Goal: Information Seeking & Learning: Learn about a topic

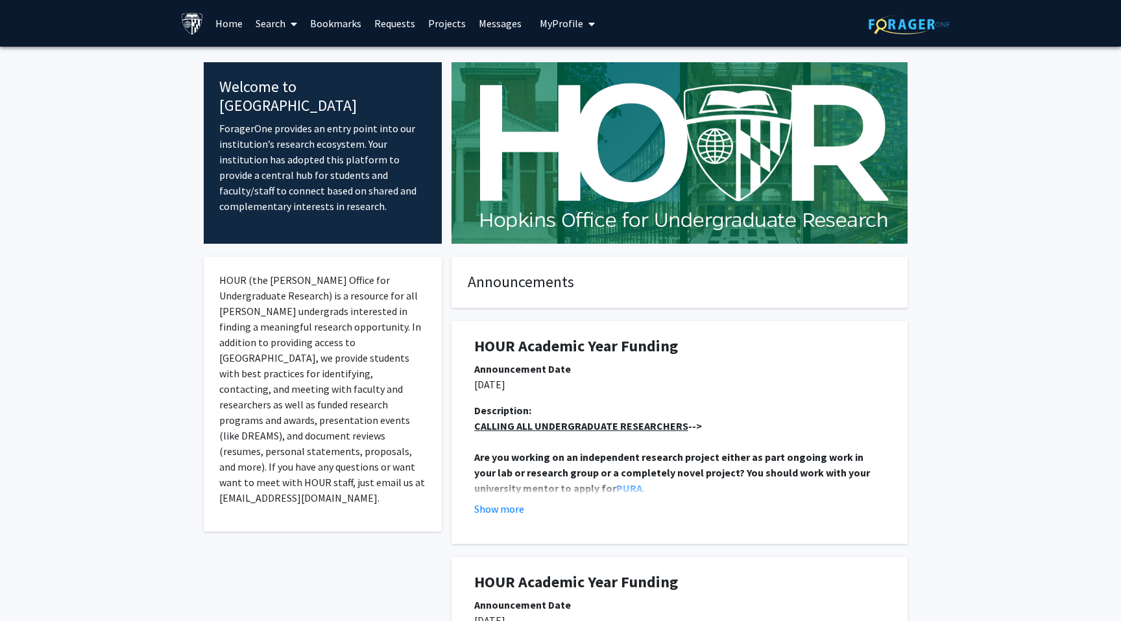
click at [269, 20] on link "Search" at bounding box center [276, 23] width 54 height 45
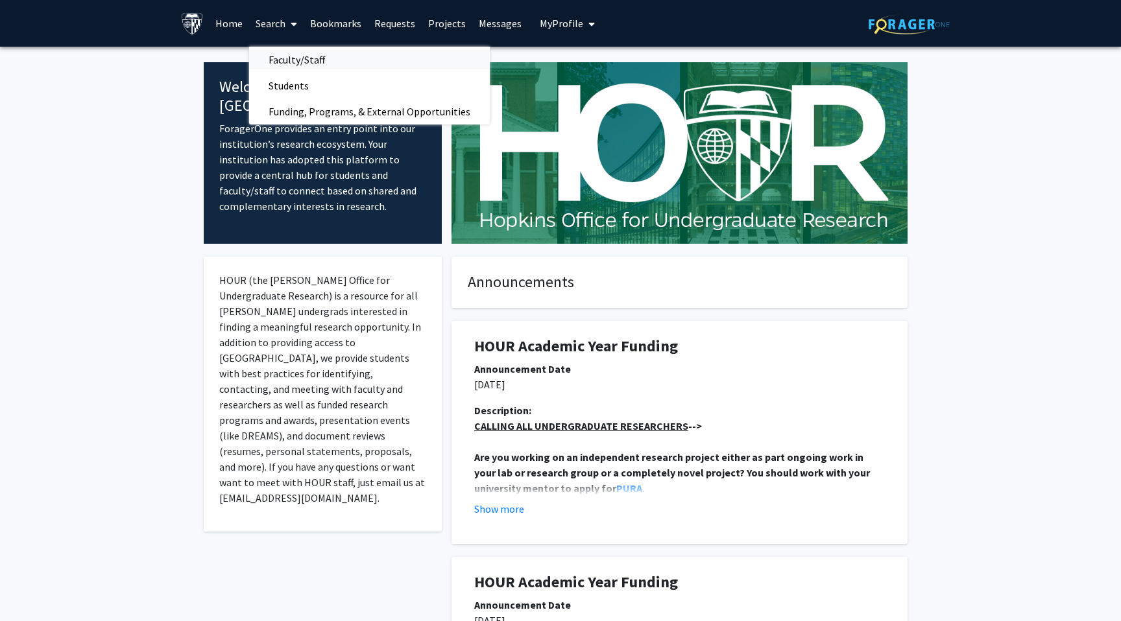
click at [299, 58] on span "Faculty/Staff" at bounding box center [296, 60] width 95 height 26
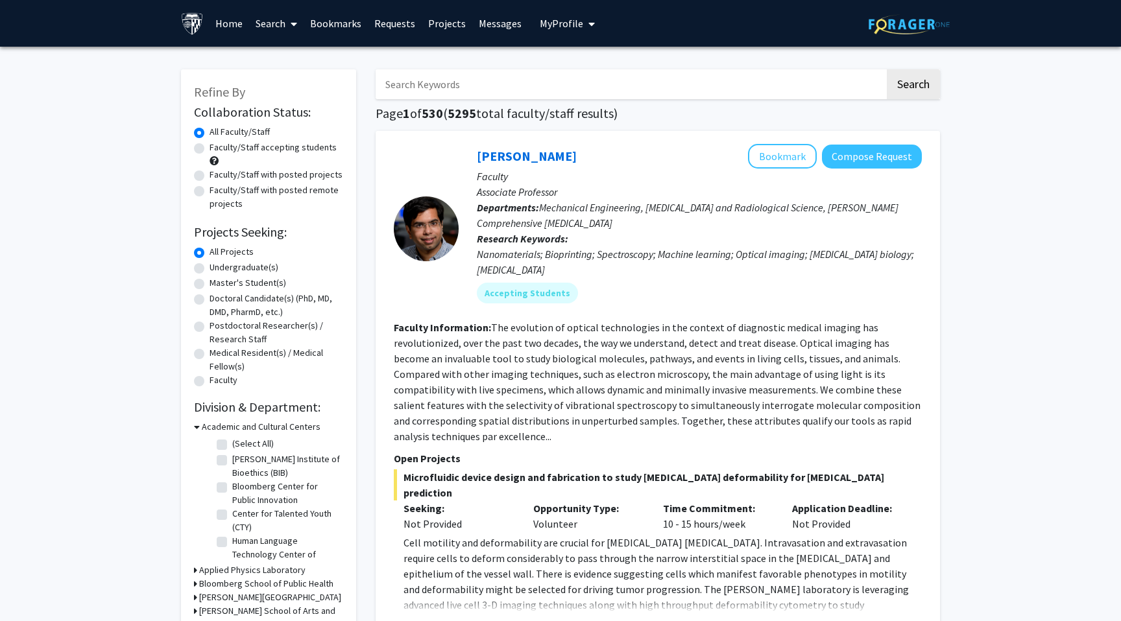
click at [427, 95] on input "Search Keywords" at bounding box center [630, 84] width 509 height 30
type input "tilak"
click at [887, 69] on button "Search" at bounding box center [913, 84] width 53 height 30
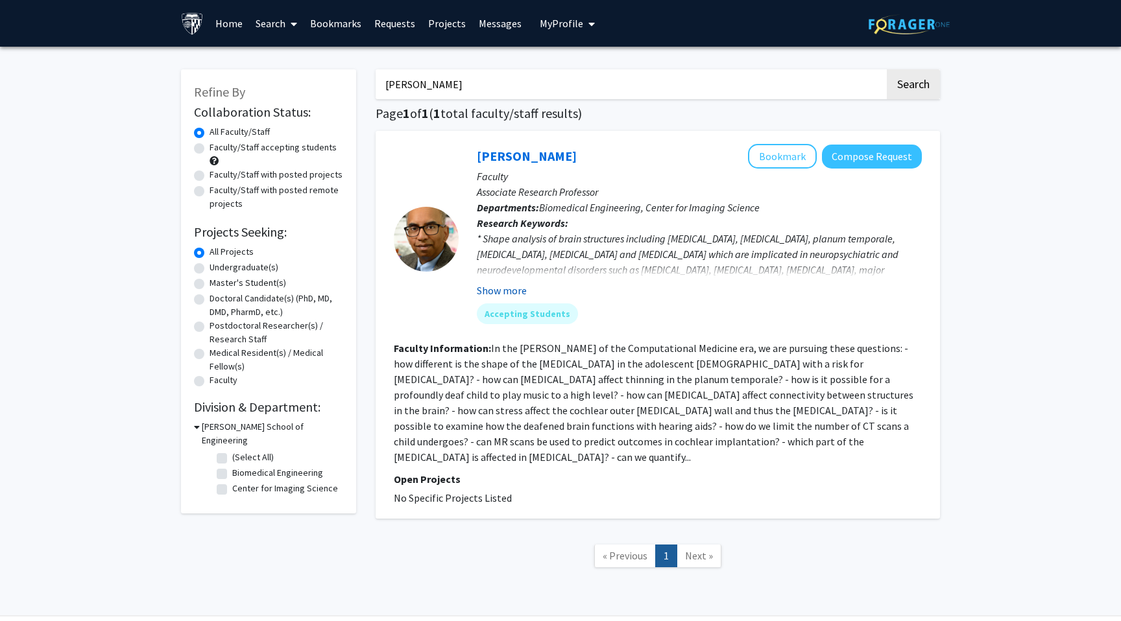
click at [501, 291] on button "Show more" at bounding box center [502, 291] width 50 height 16
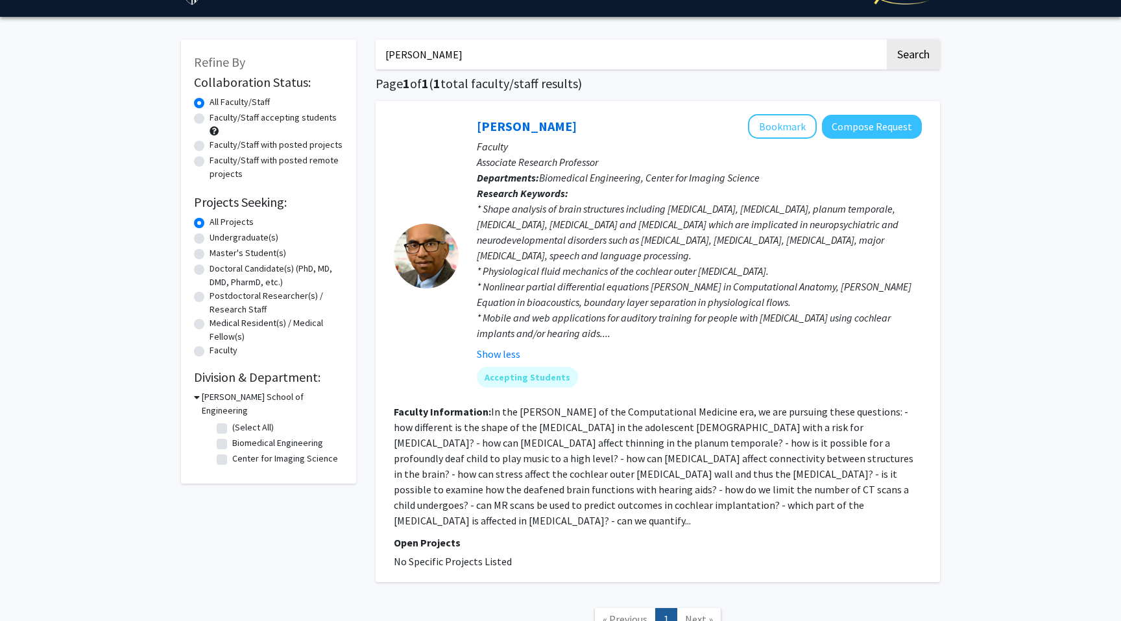
scroll to position [36, 0]
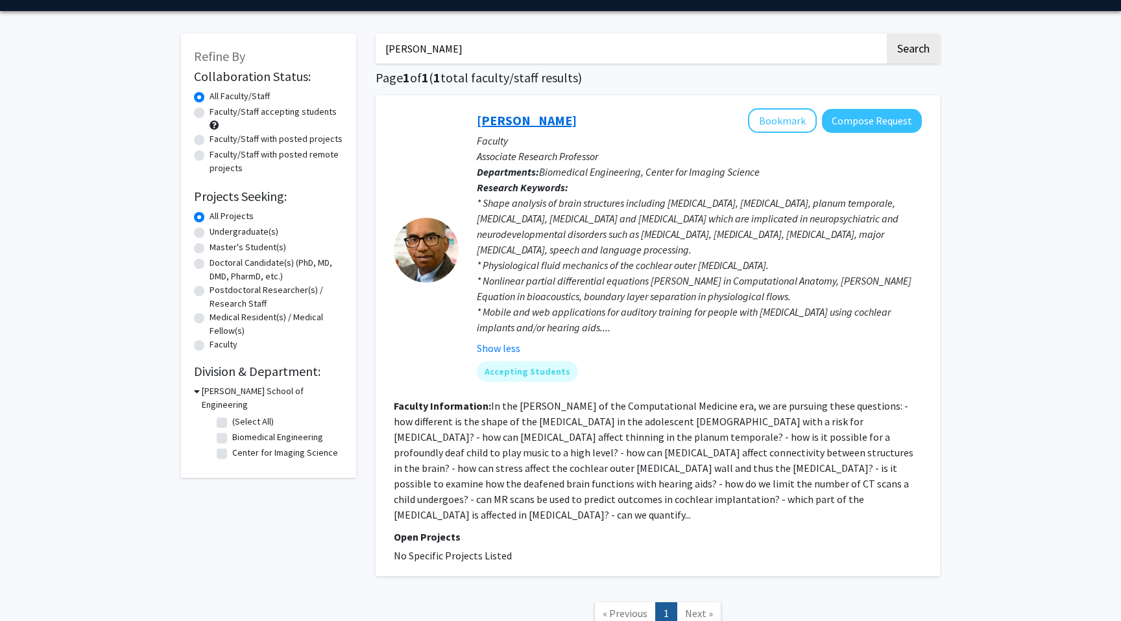
click at [562, 118] on link "Tilak Ratnanather" at bounding box center [527, 120] width 100 height 16
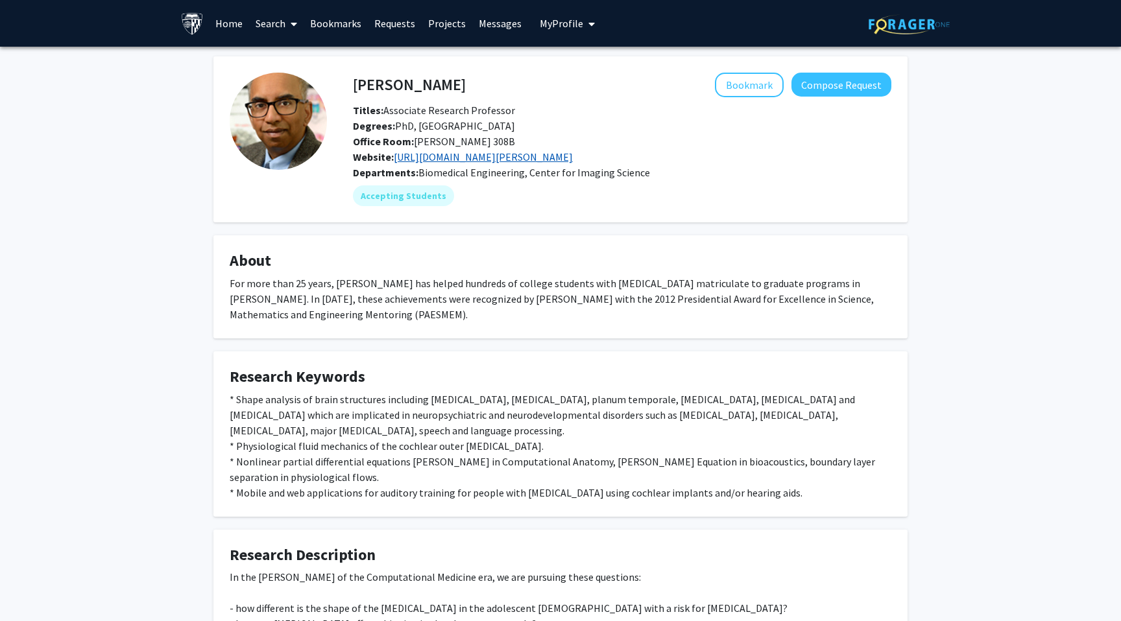
click at [470, 157] on link "http://www.cis.jhu.edu/~tilak/" at bounding box center [483, 156] width 179 height 13
click at [291, 23] on icon at bounding box center [294, 24] width 6 height 10
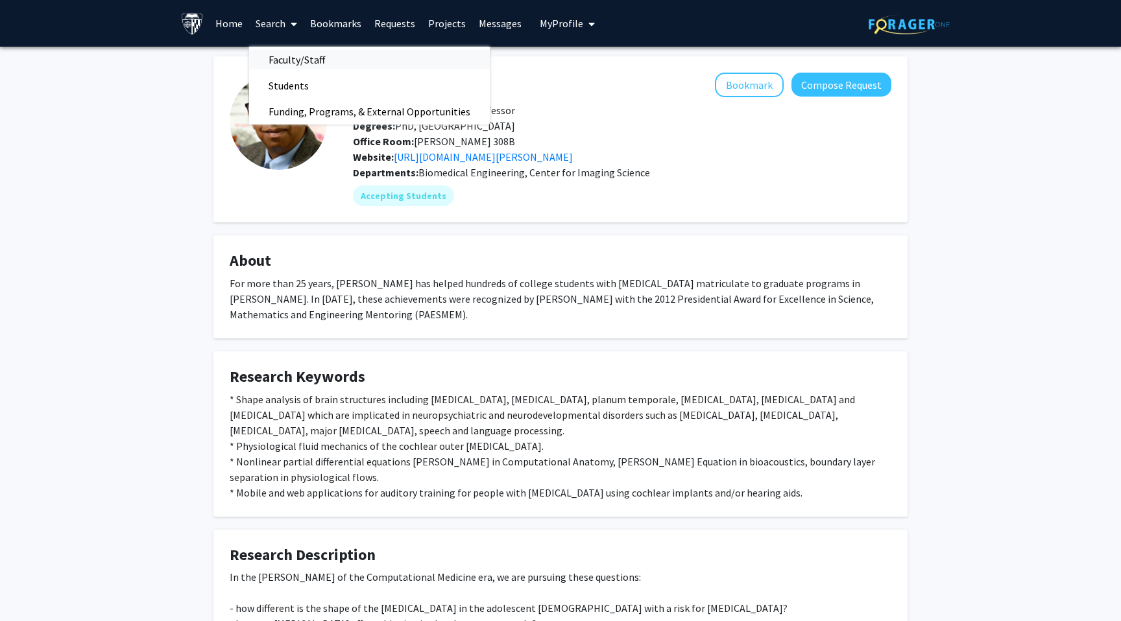
click at [313, 55] on span "Faculty/Staff" at bounding box center [296, 60] width 95 height 26
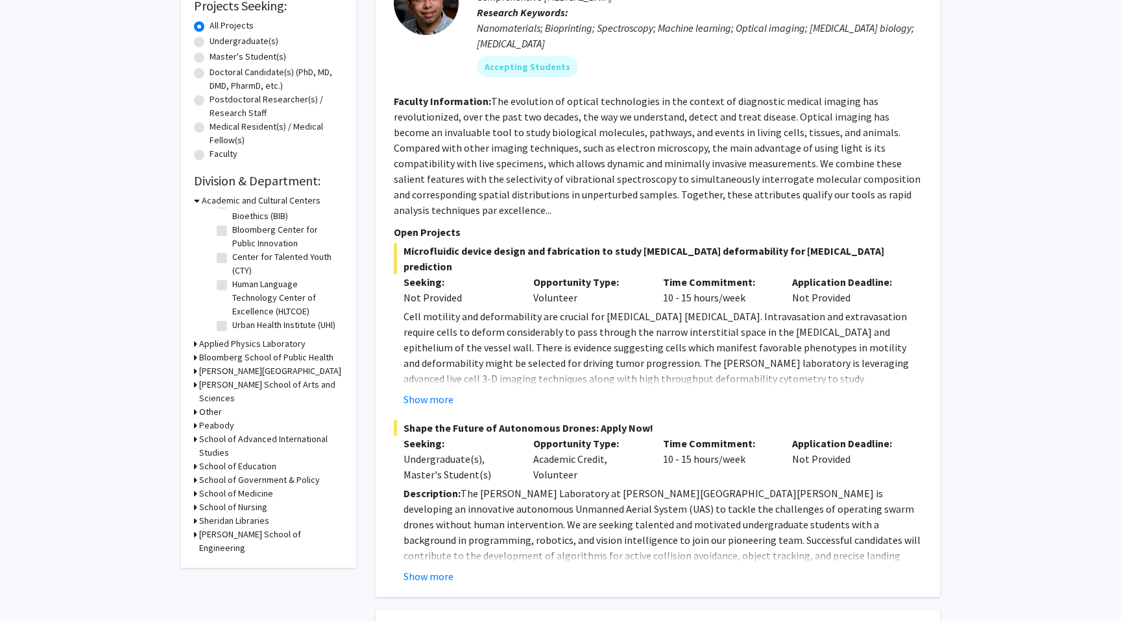
scroll to position [235, 0]
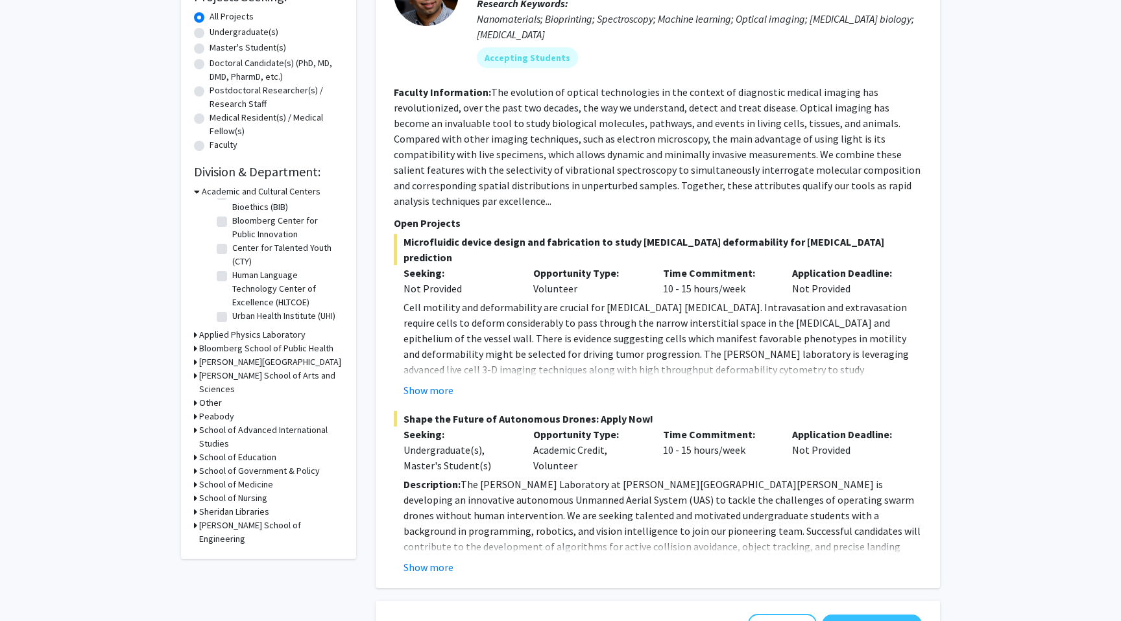
click at [232, 478] on h3 "School of Medicine" at bounding box center [236, 485] width 74 height 14
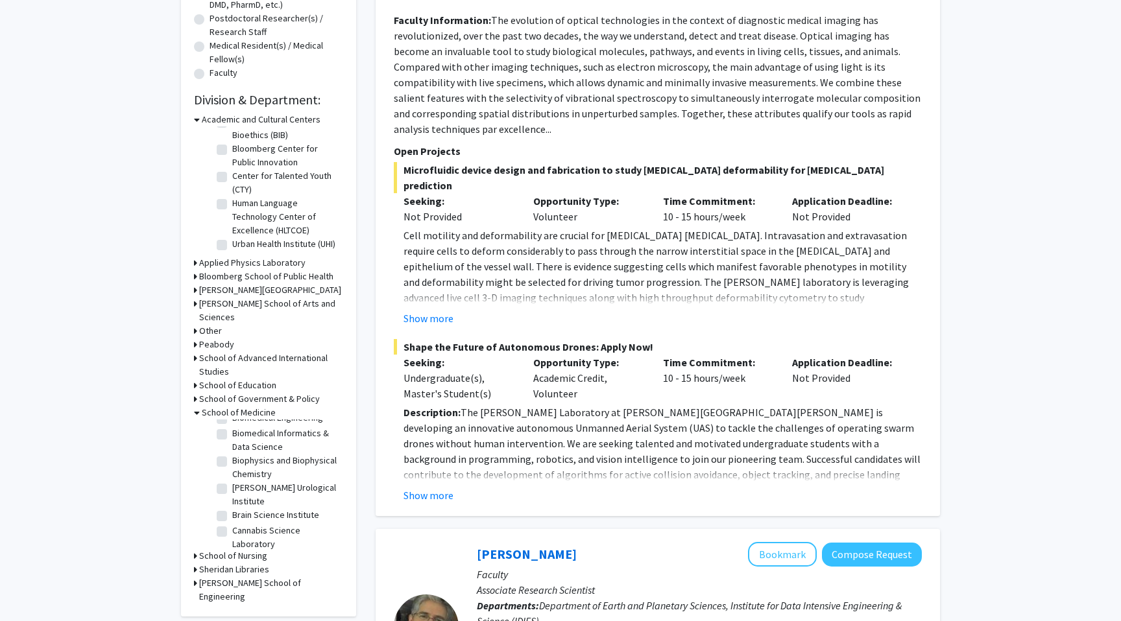
scroll to position [242, 0]
click at [293, 504] on label "Brain Science Institute" at bounding box center [275, 511] width 87 height 14
click at [241, 504] on input "Brain Science Institute" at bounding box center [236, 508] width 8 height 8
checkbox input "true"
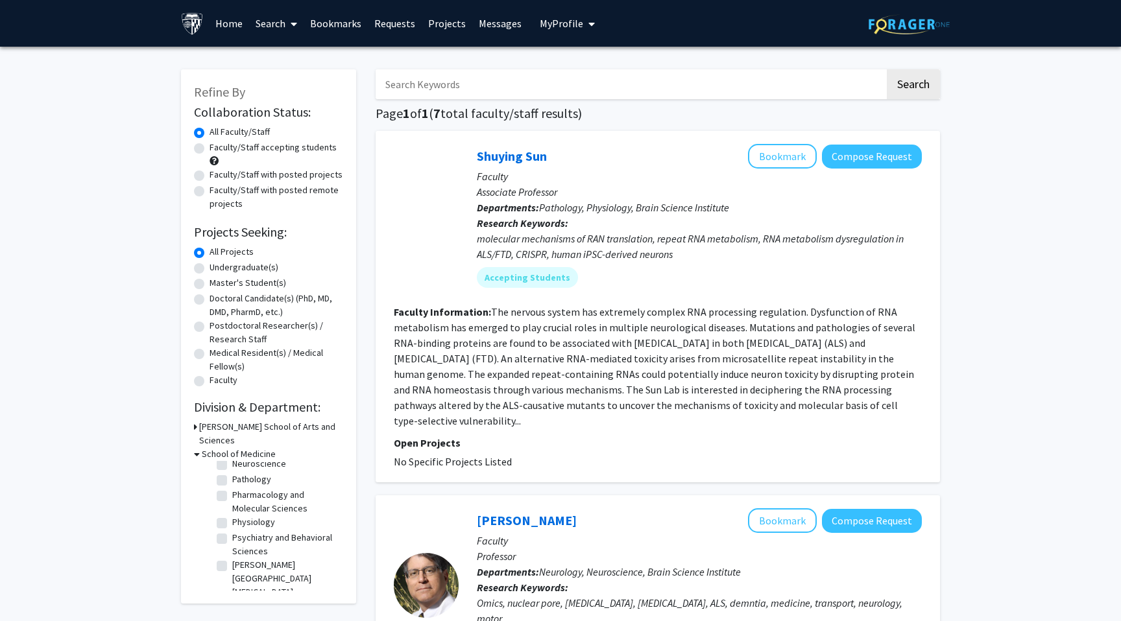
scroll to position [216, 0]
click at [276, 488] on label "Pharmacology and Molecular Sciences" at bounding box center [286, 495] width 108 height 27
click at [241, 488] on input "Pharmacology and Molecular Sciences" at bounding box center [236, 486] width 8 height 8
checkbox input "true"
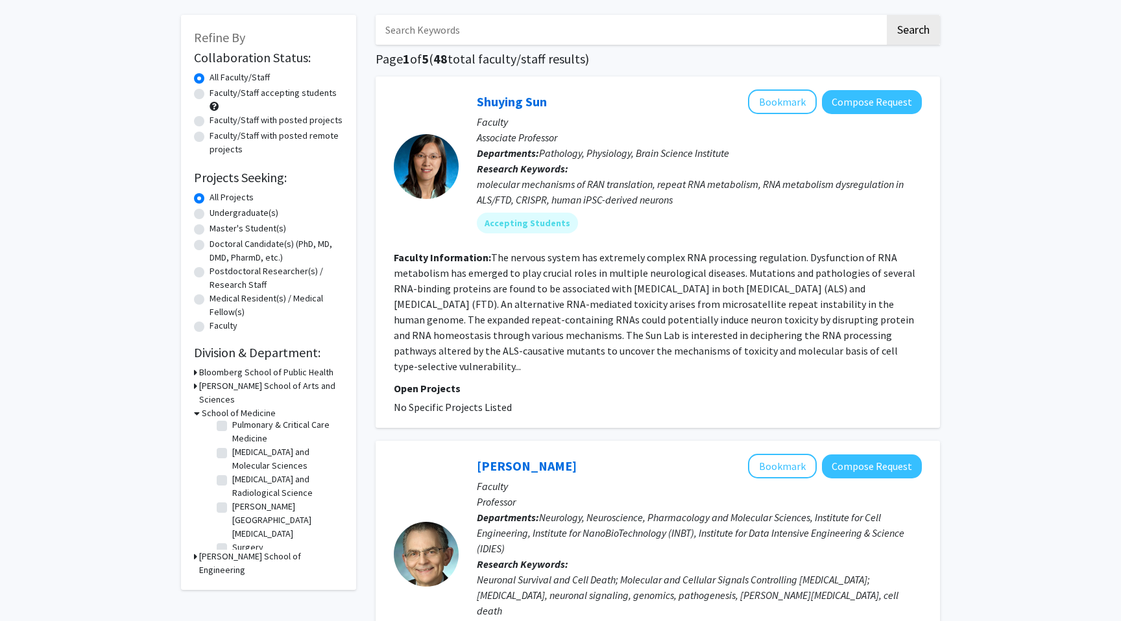
scroll to position [56, 0]
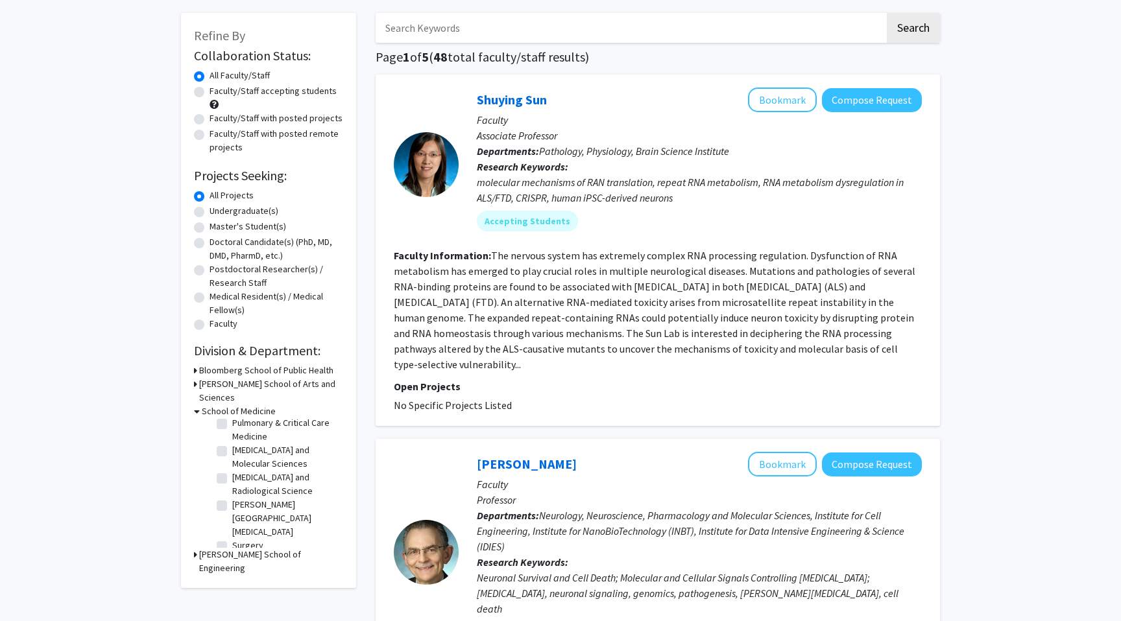
click at [202, 548] on h3 "Whiting School of Engineering" at bounding box center [271, 561] width 144 height 27
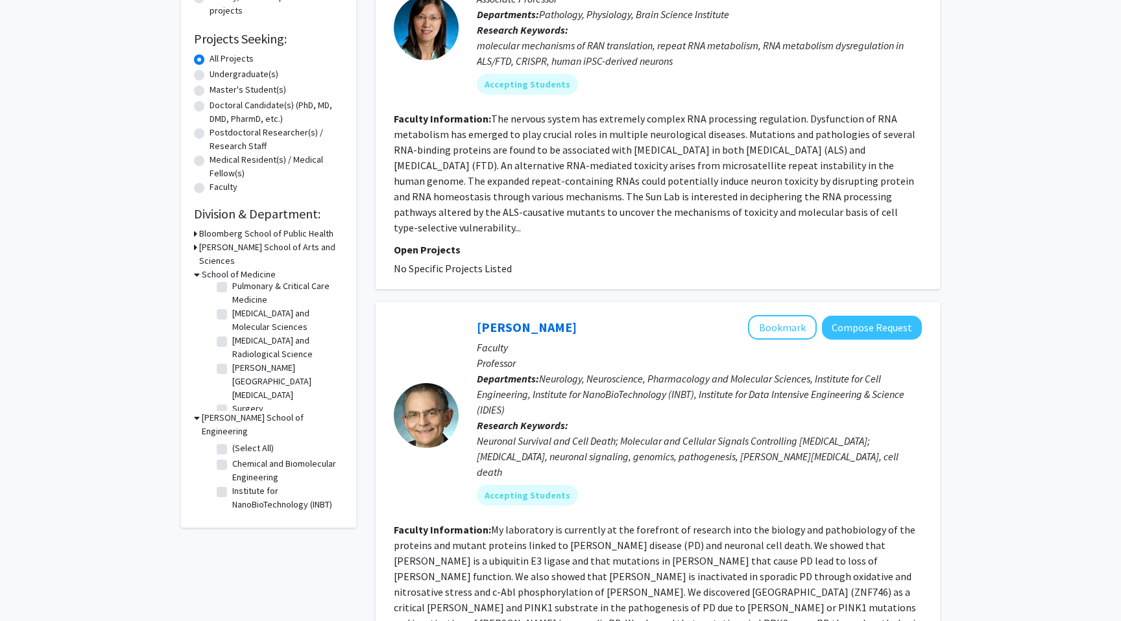
scroll to position [198, 0]
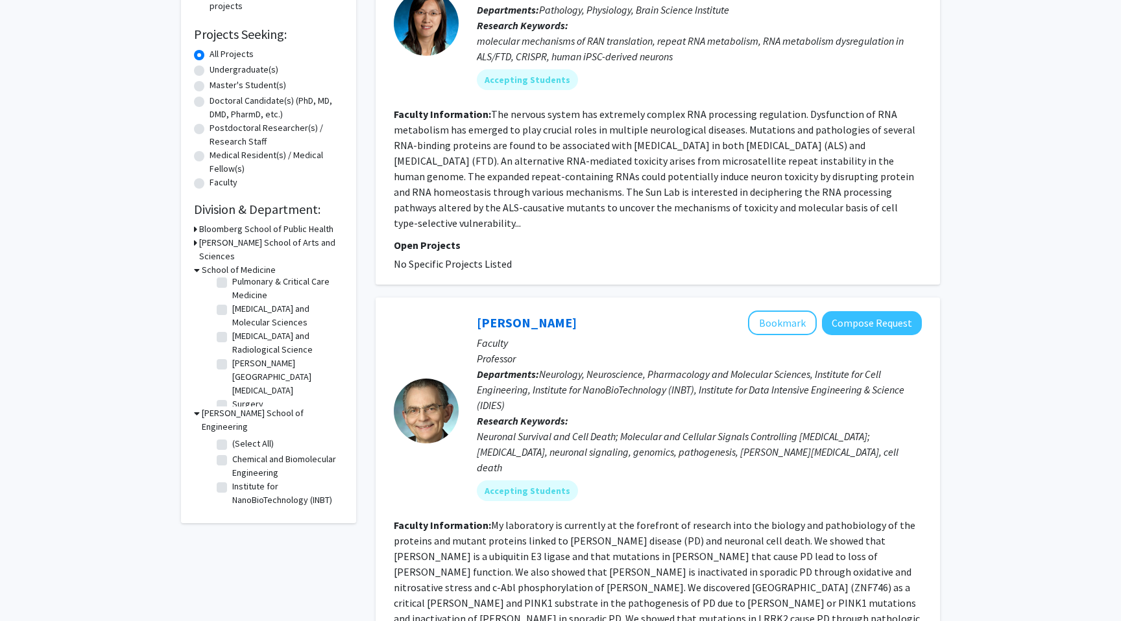
click at [232, 453] on label "Chemical and Biomolecular Engineering" at bounding box center [286, 466] width 108 height 27
click at [232, 453] on input "Chemical and Biomolecular Engineering" at bounding box center [236, 457] width 8 height 8
checkbox input "true"
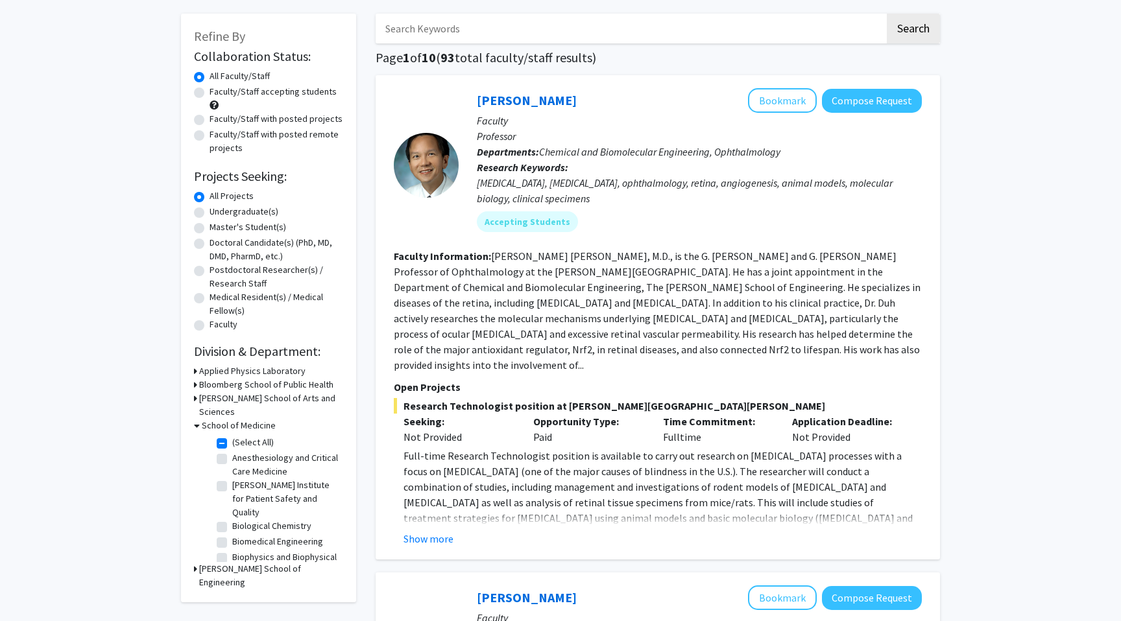
scroll to position [64, 0]
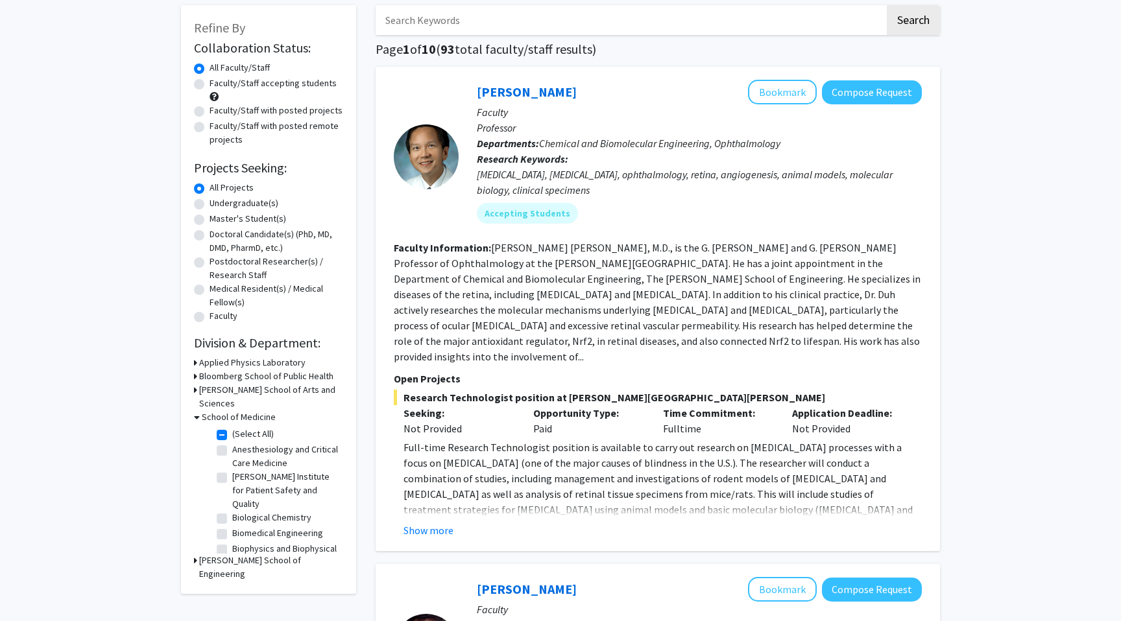
click at [200, 384] on h3 "Krieger School of Arts and Sciences" at bounding box center [271, 396] width 144 height 27
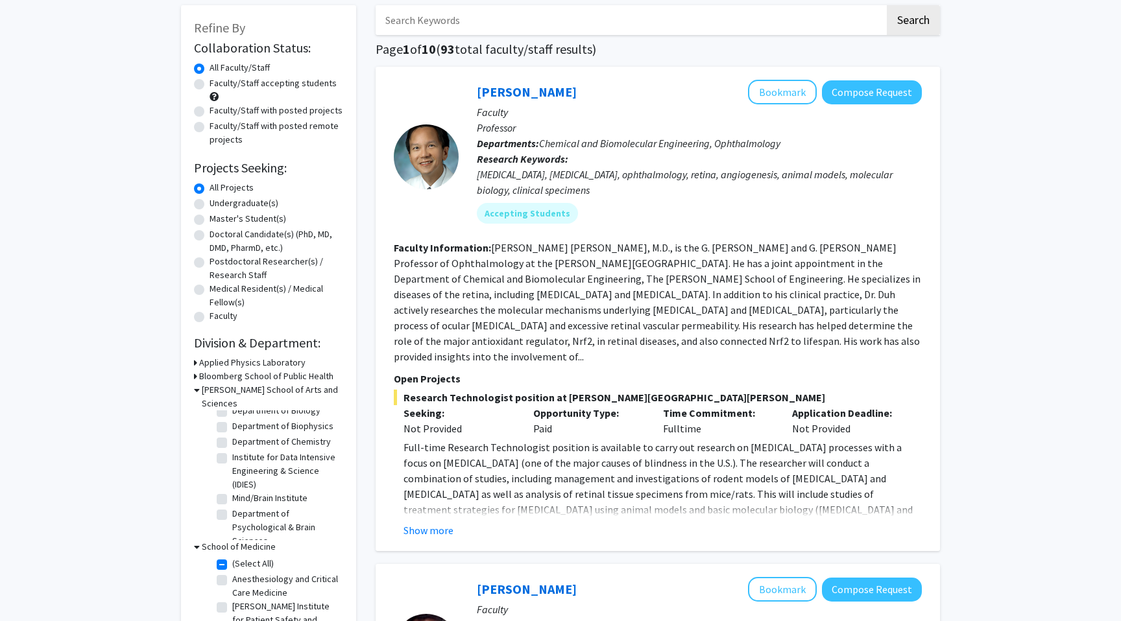
scroll to position [36, 0]
click at [232, 481] on label "Mind/Brain Institute" at bounding box center [269, 488] width 75 height 14
click at [232, 481] on input "Mind/Brain Institute" at bounding box center [236, 485] width 8 height 8
checkbox input "true"
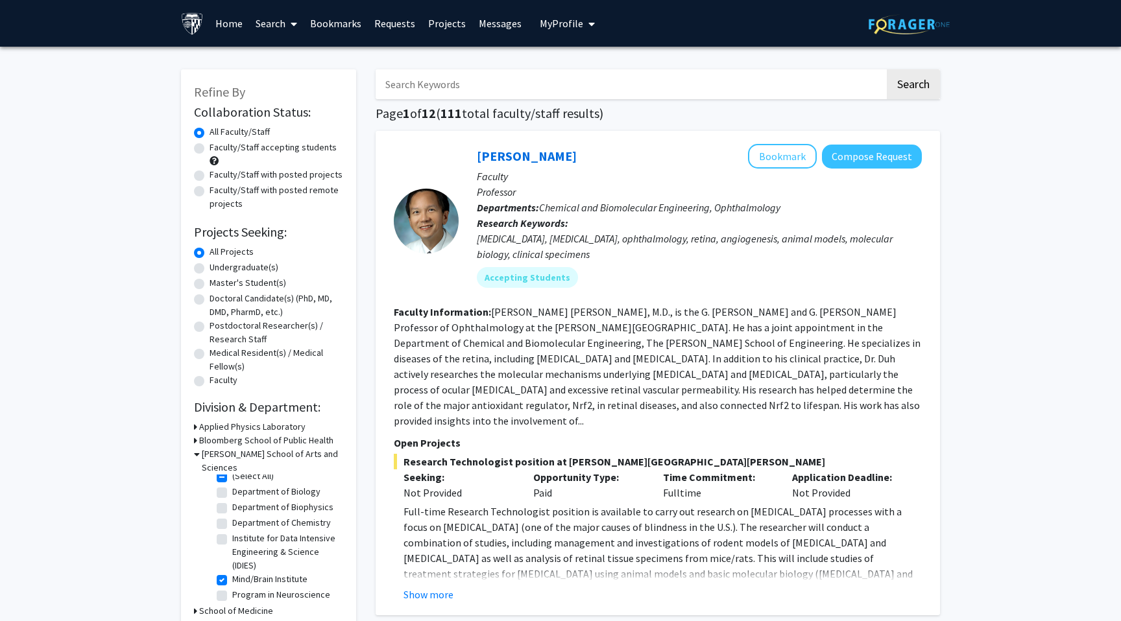
scroll to position [7, 0]
click at [295, 533] on label "Institute for Data Intensive Engineering & Science (IDIES)" at bounding box center [286, 553] width 108 height 41
click at [241, 533] on input "Institute for Data Intensive Engineering & Science (IDIES)" at bounding box center [236, 537] width 8 height 8
checkbox input "true"
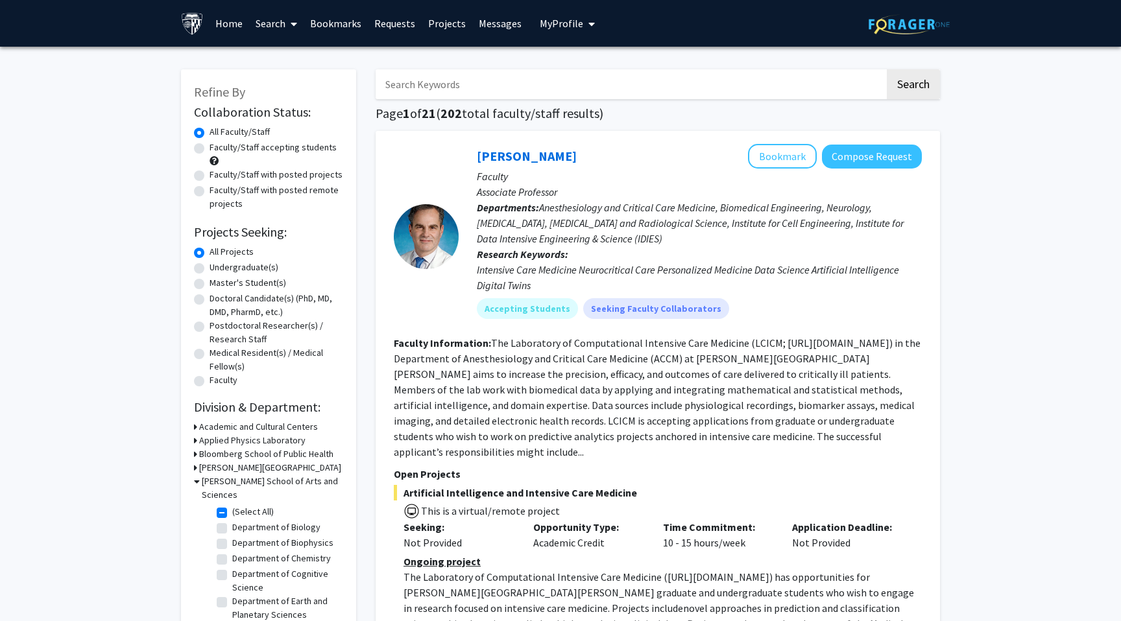
click at [435, 90] on input "Search Keywords" at bounding box center [630, 84] width 509 height 30
type input "bioinformatics"
click at [916, 79] on button "Search" at bounding box center [913, 84] width 53 height 30
checkbox input "false"
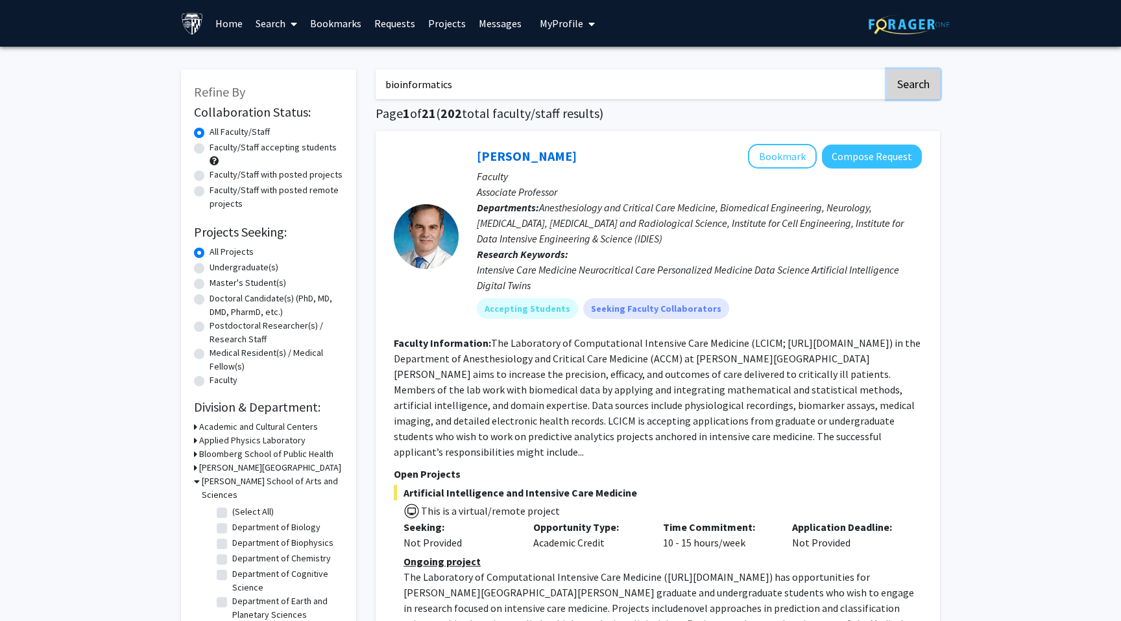
checkbox input "false"
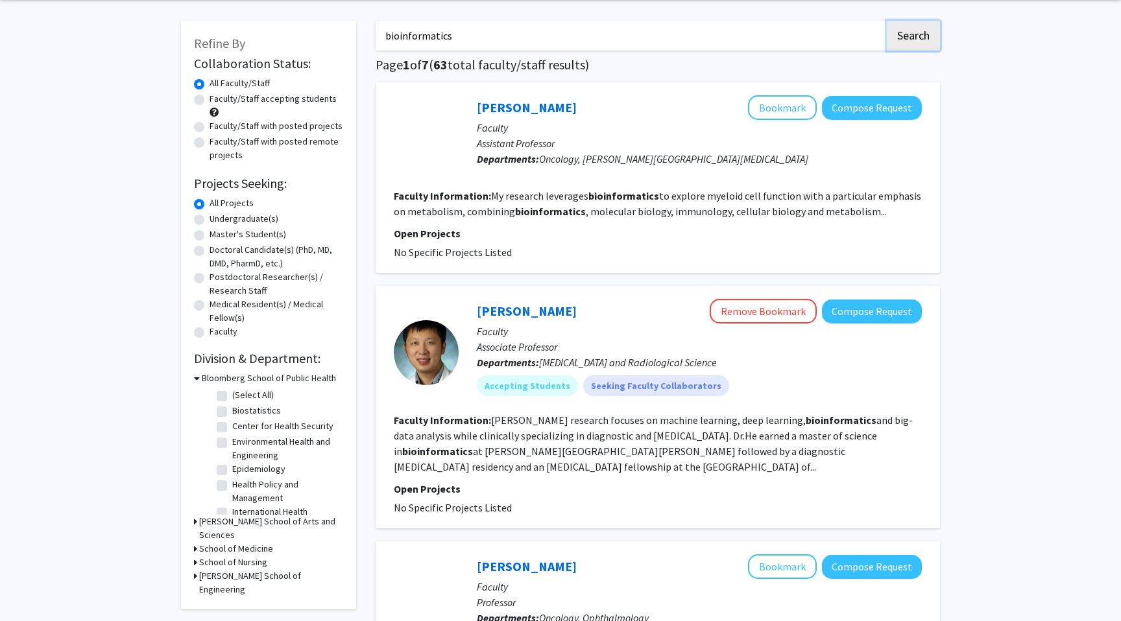
scroll to position [71, 0]
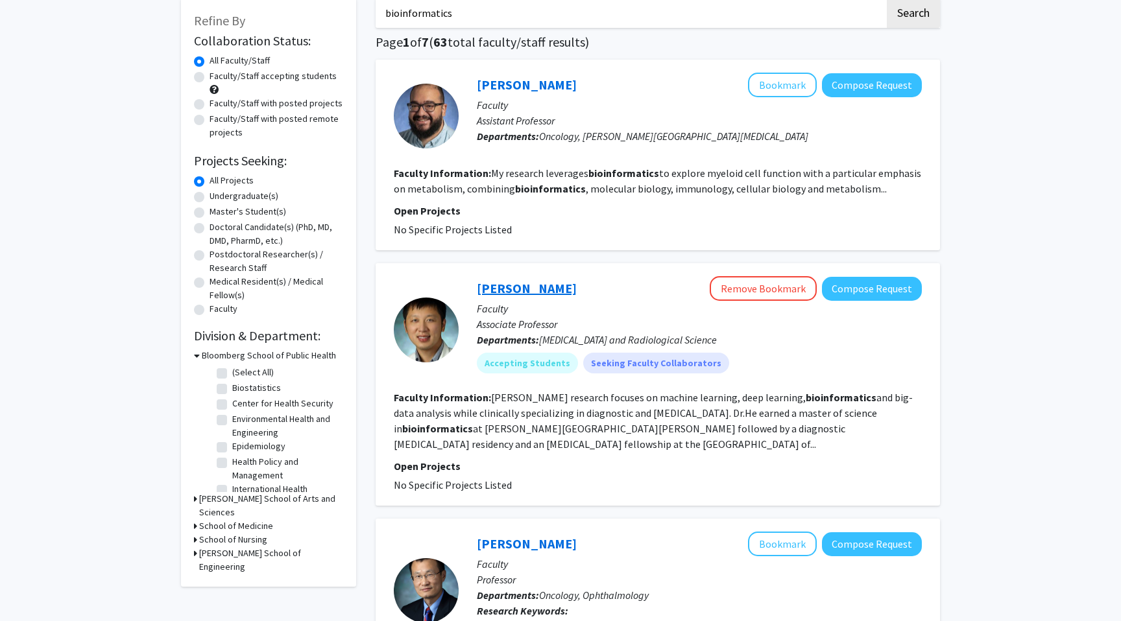
click at [535, 288] on link "[PERSON_NAME]" at bounding box center [527, 288] width 100 height 16
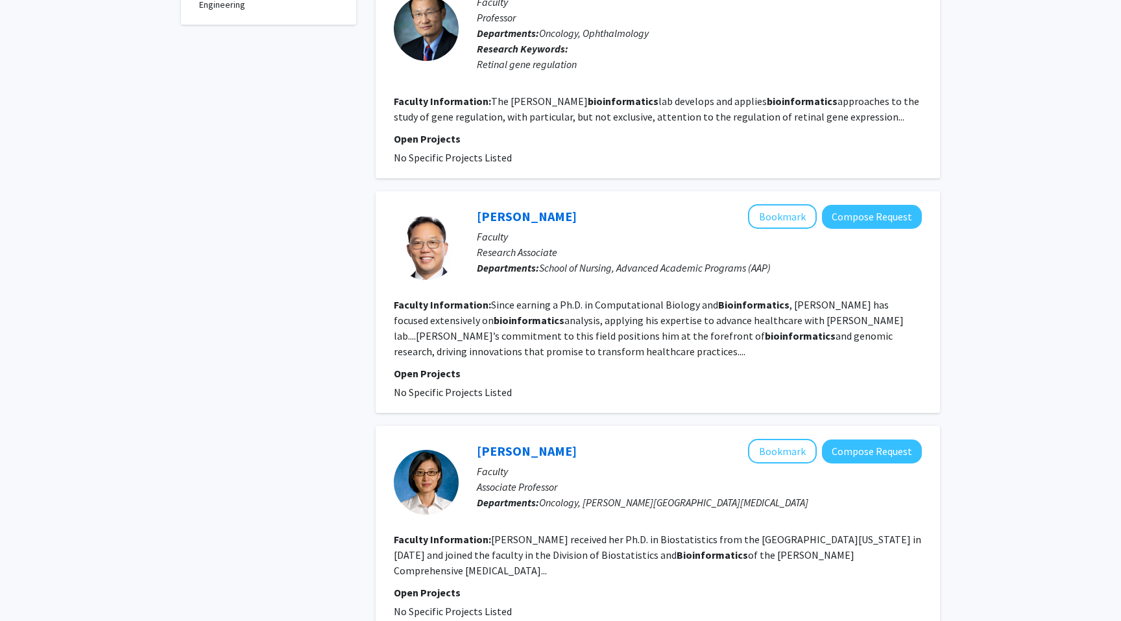
scroll to position [641, 0]
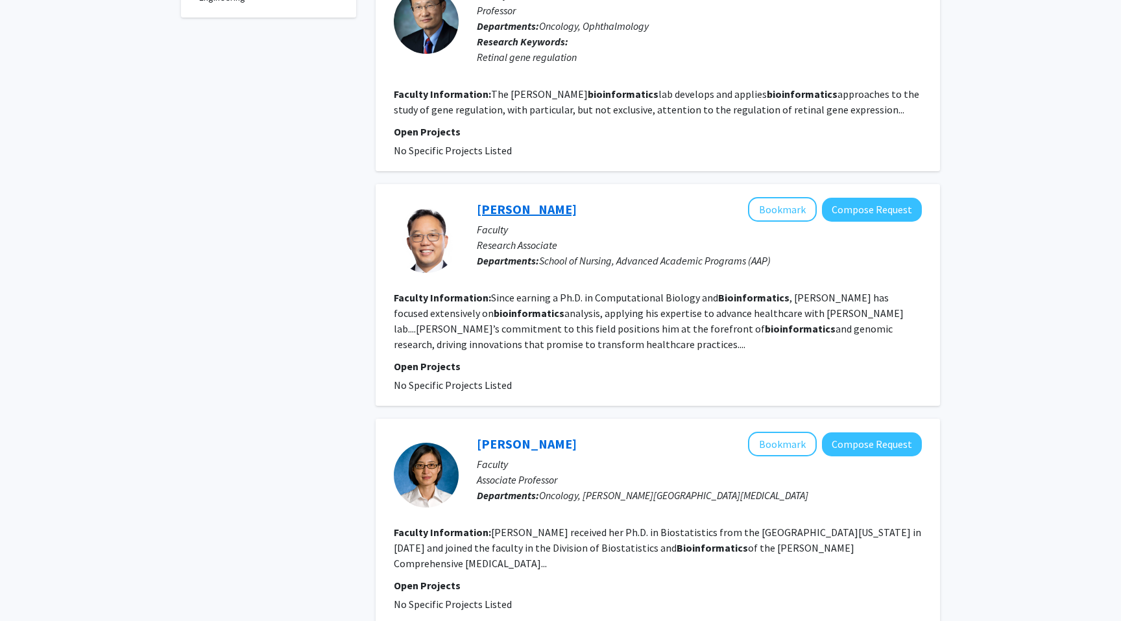
click at [518, 213] on link "Sijung Yun" at bounding box center [527, 209] width 100 height 16
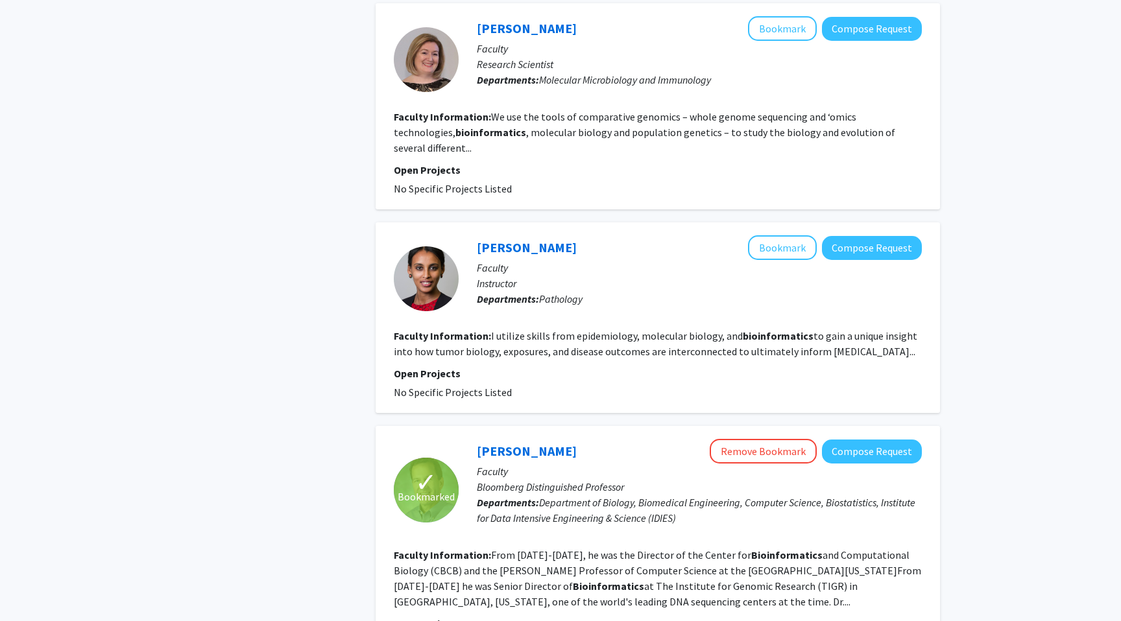
scroll to position [1555, 0]
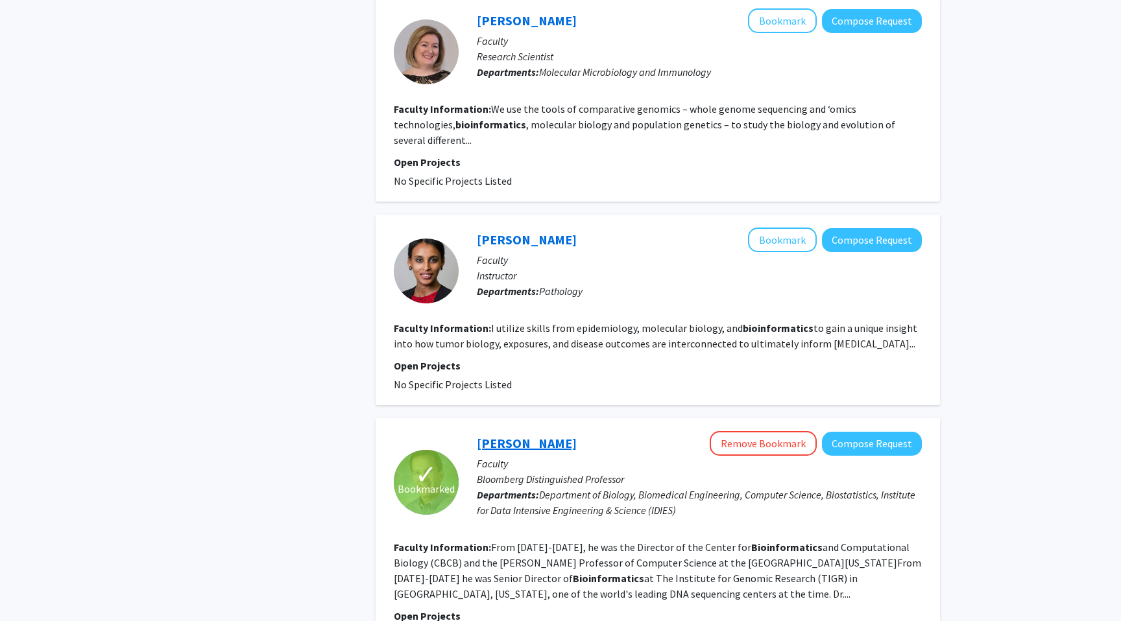
click at [547, 435] on link "Steven Salzberg" at bounding box center [527, 443] width 100 height 16
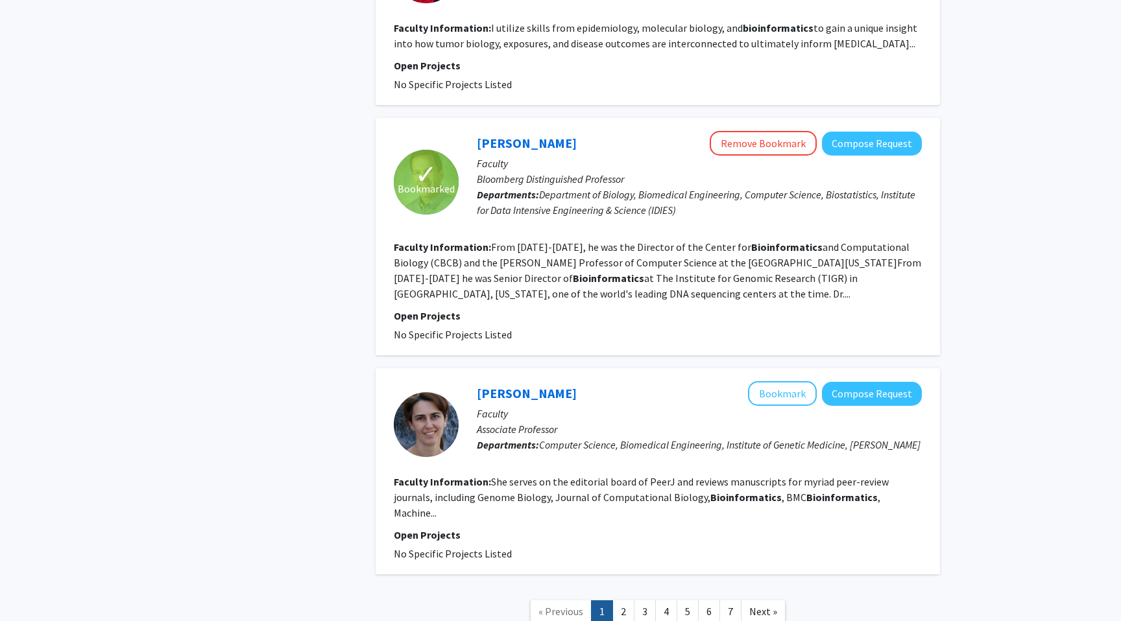
scroll to position [1889, 0]
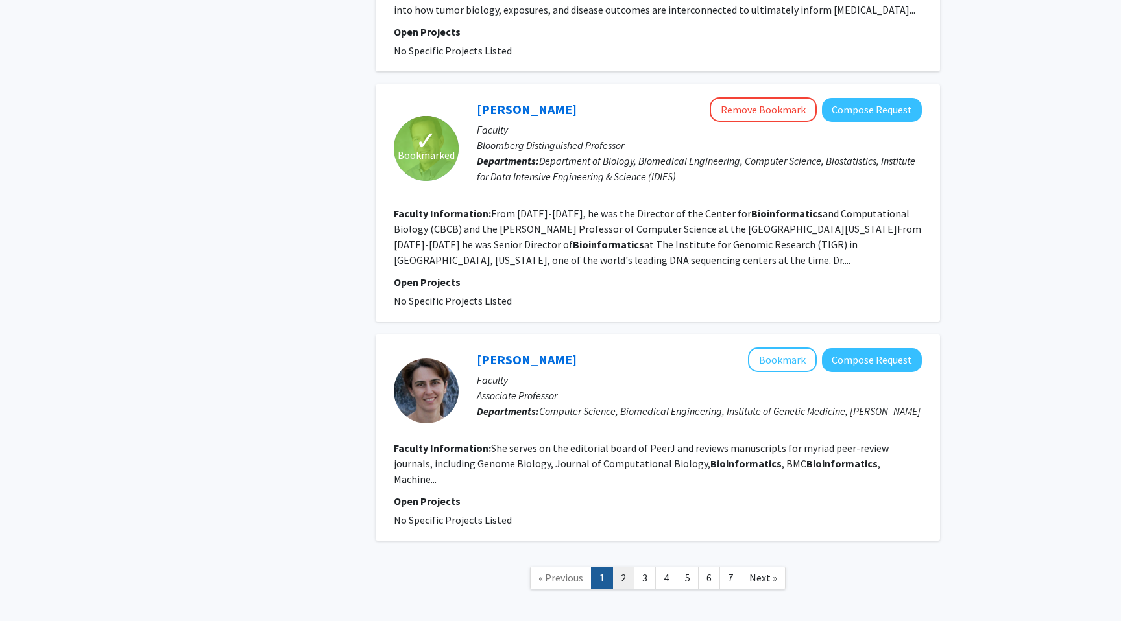
click at [625, 567] on link "2" at bounding box center [623, 578] width 22 height 23
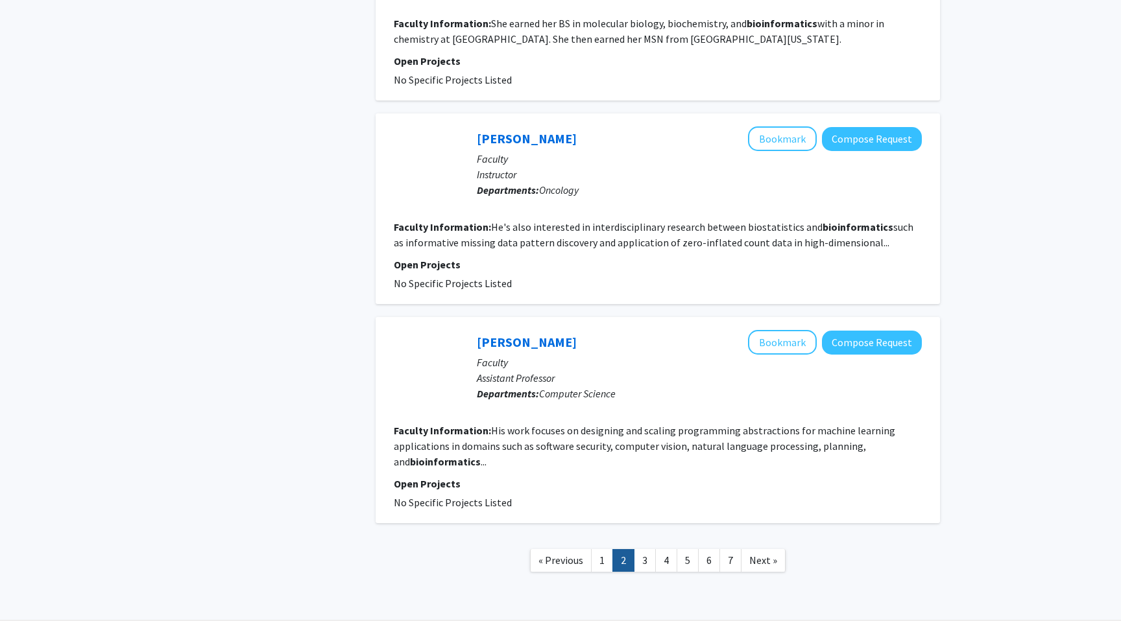
scroll to position [1827, 0]
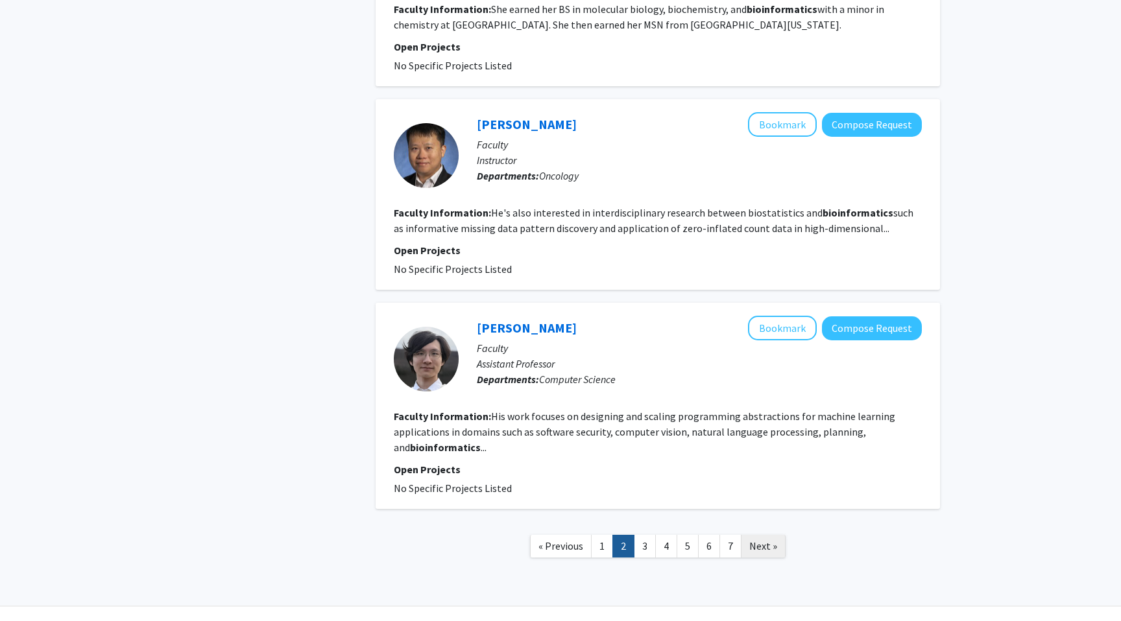
click at [769, 540] on span "Next »" at bounding box center [763, 546] width 28 height 13
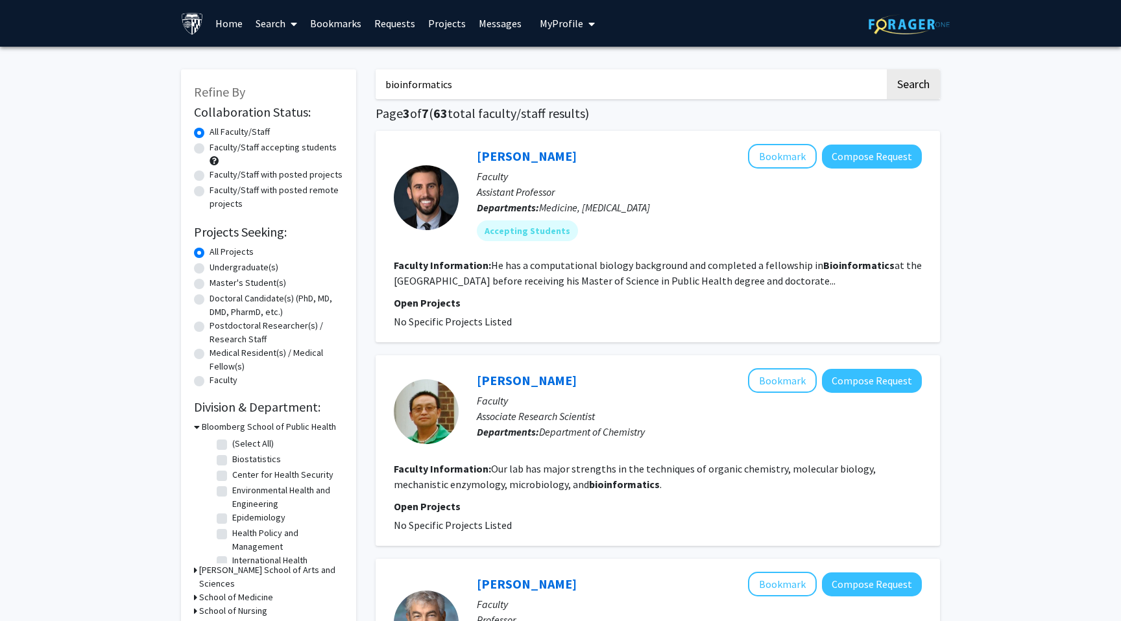
click at [287, 146] on label "Faculty/Staff accepting students" at bounding box center [273, 148] width 127 height 14
click at [218, 146] on input "Faculty/Staff accepting students" at bounding box center [214, 145] width 8 height 8
radio input "true"
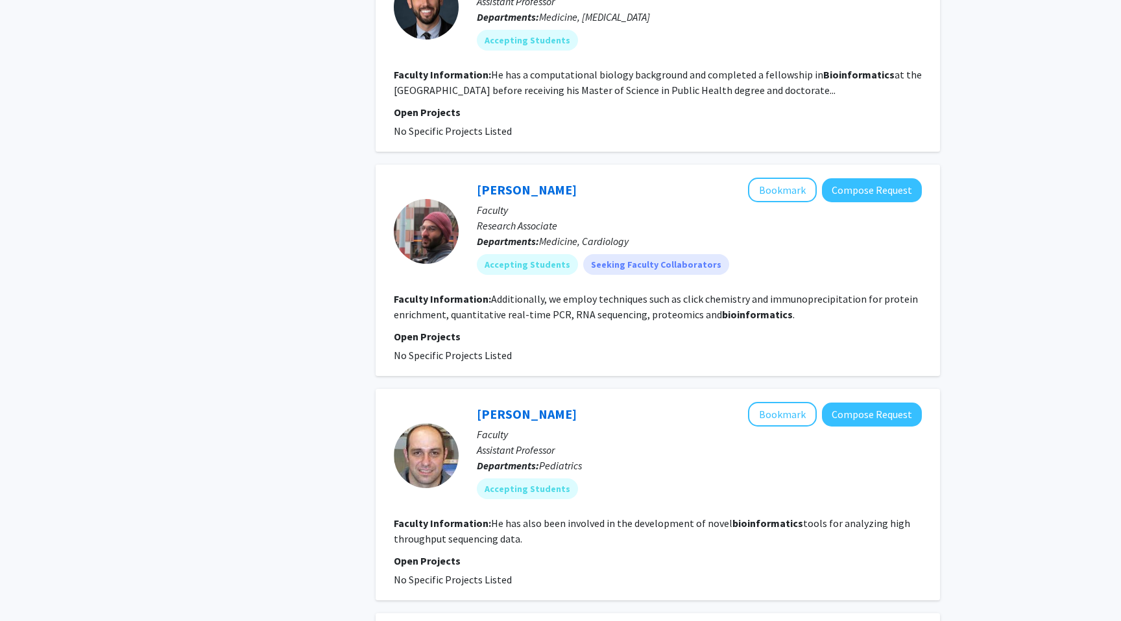
scroll to position [1179, 0]
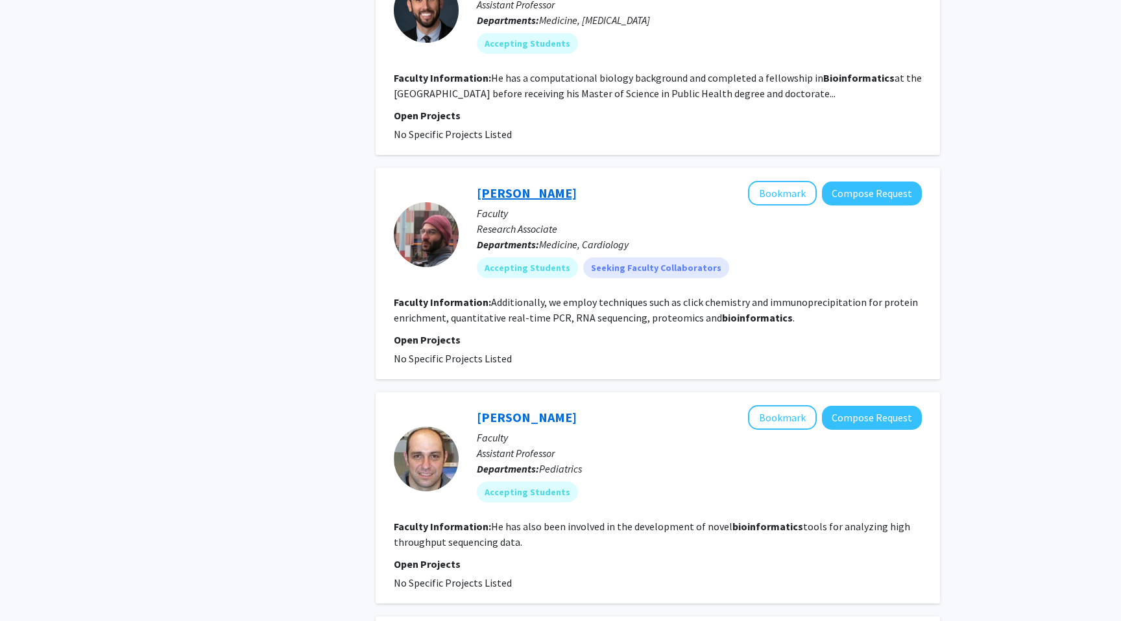
click at [577, 185] on link "Kyriakos Papanicolaou" at bounding box center [527, 193] width 100 height 16
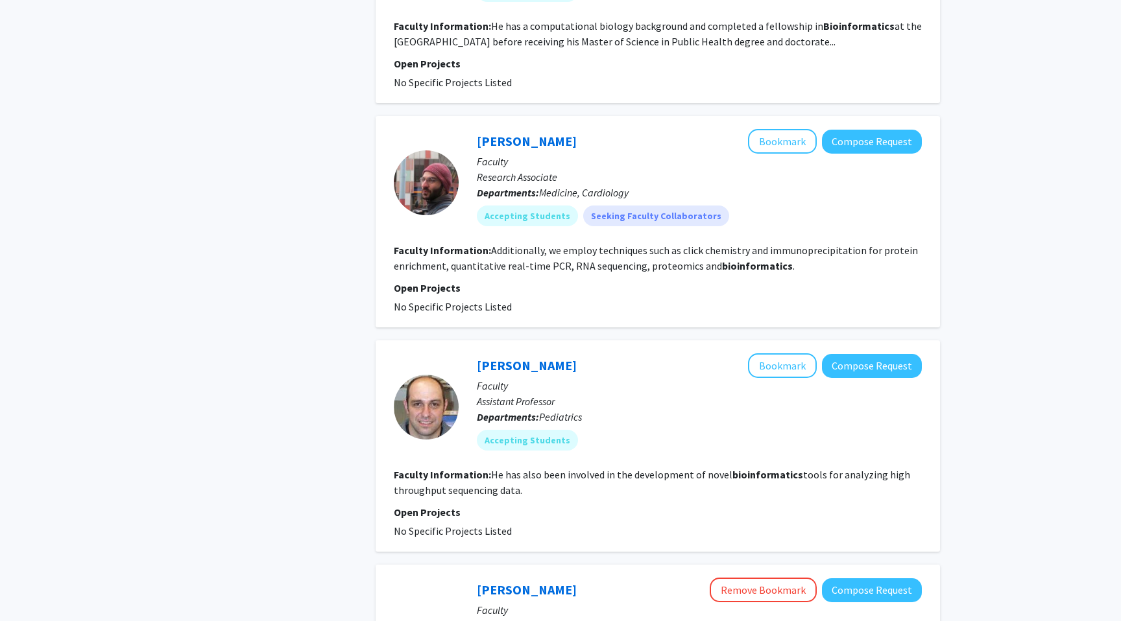
scroll to position [1238, 0]
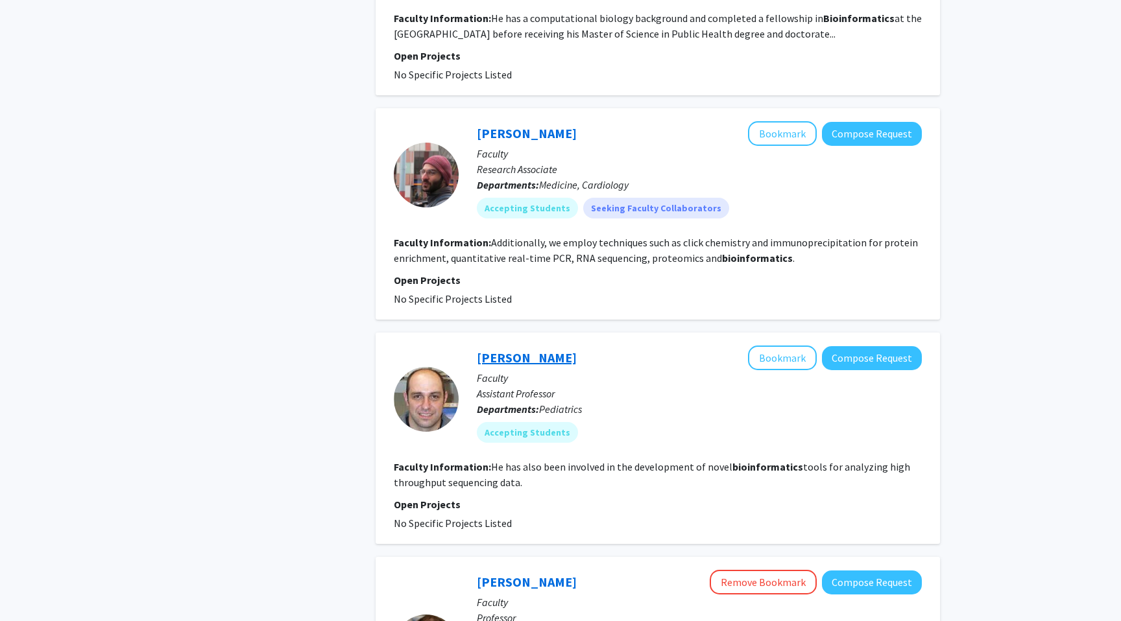
click at [540, 350] on link "Sarven Sabunciyan" at bounding box center [527, 358] width 100 height 16
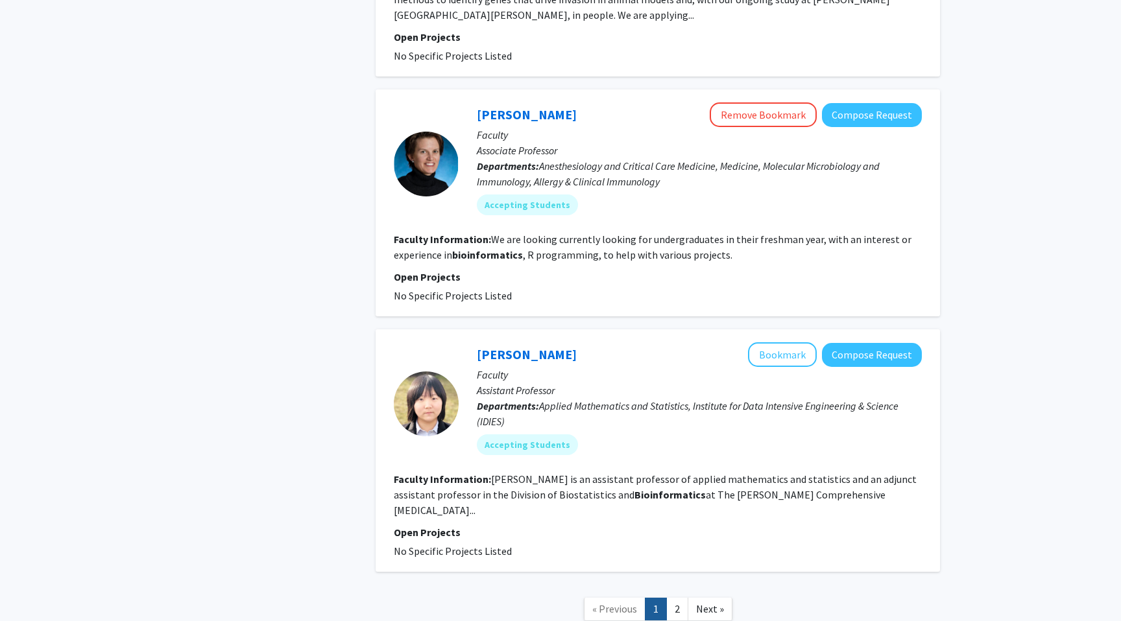
scroll to position [2102, 0]
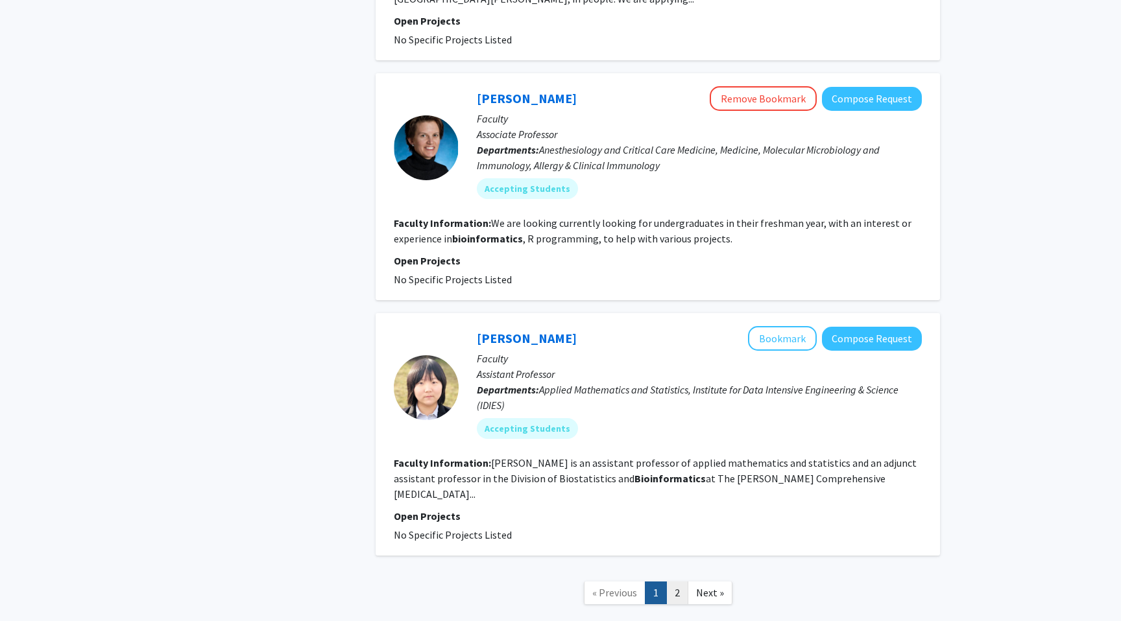
click at [677, 582] on link "2" at bounding box center [677, 593] width 22 height 23
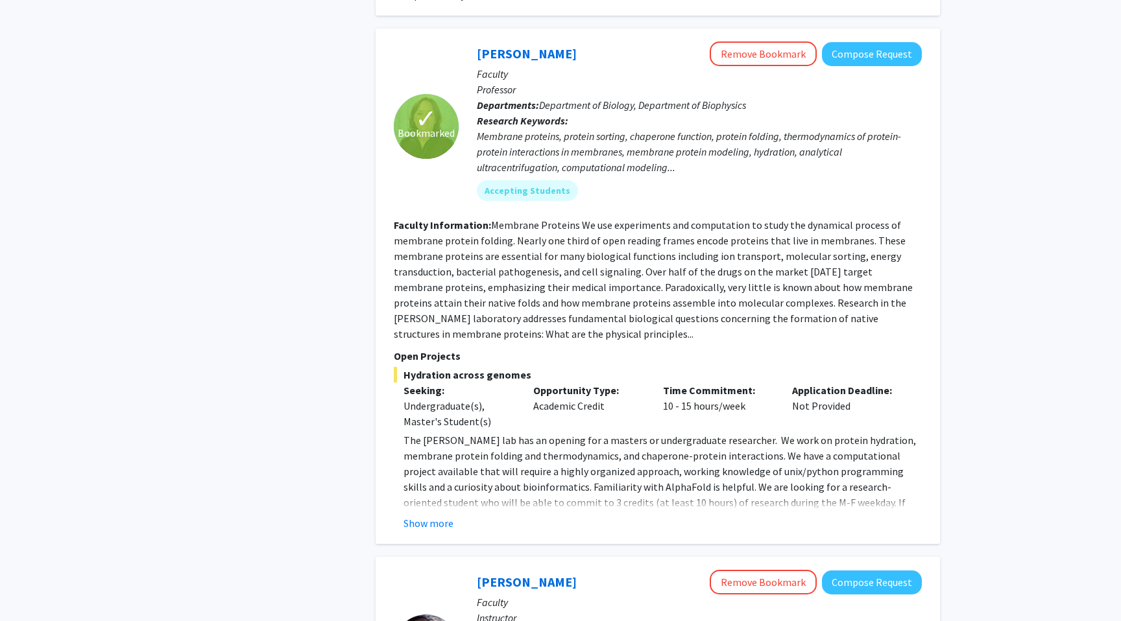
scroll to position [882, 0]
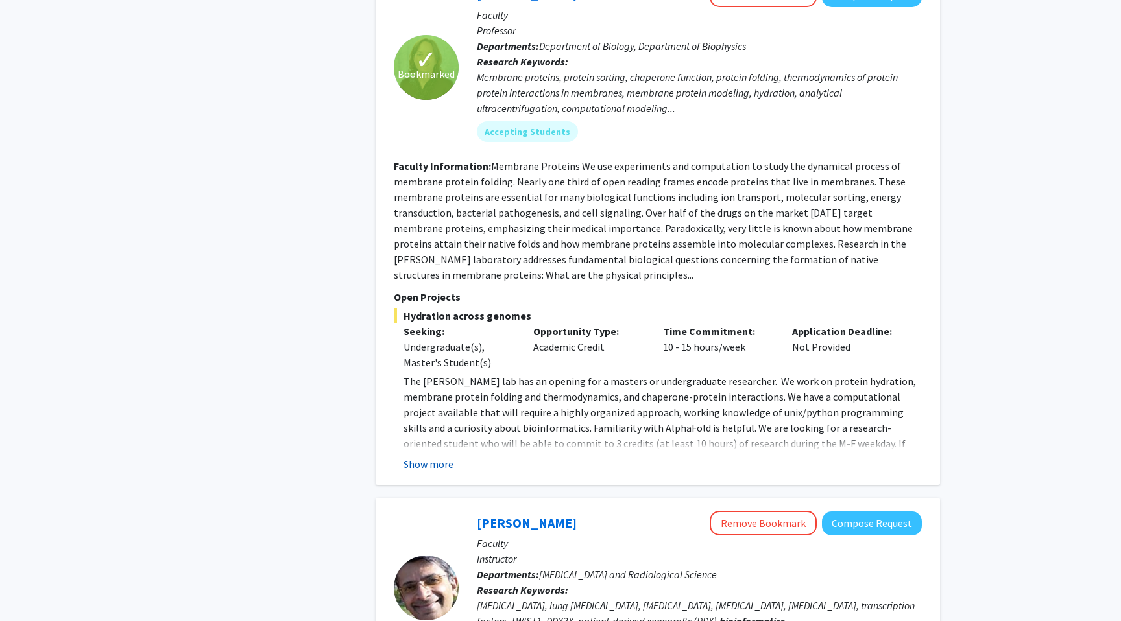
click at [444, 459] on button "Show more" at bounding box center [428, 465] width 50 height 16
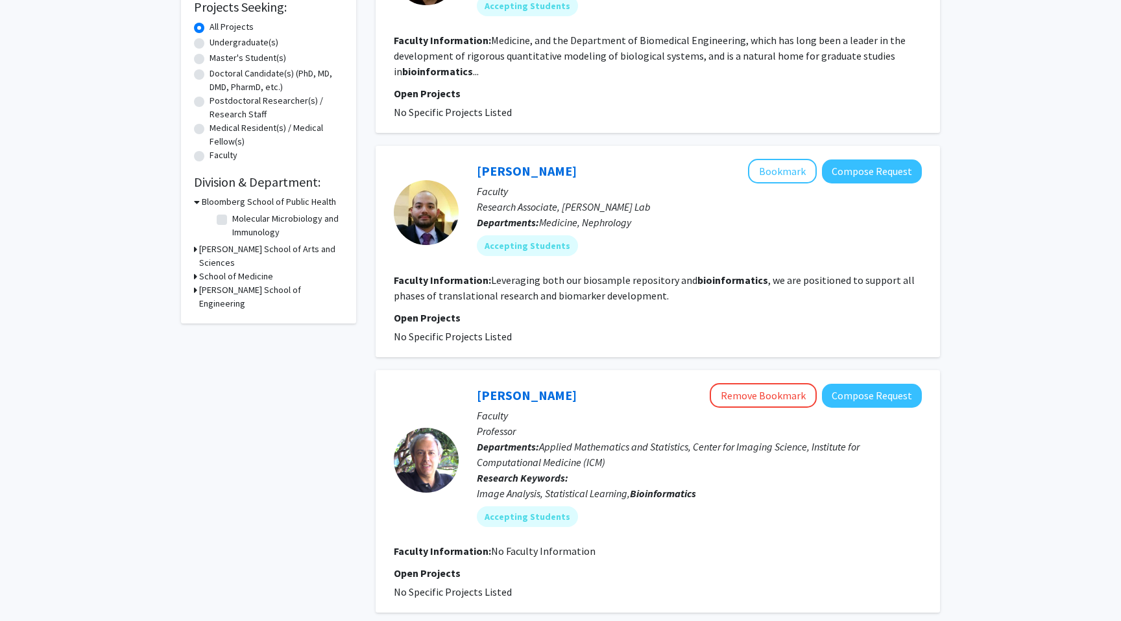
scroll to position [0, 0]
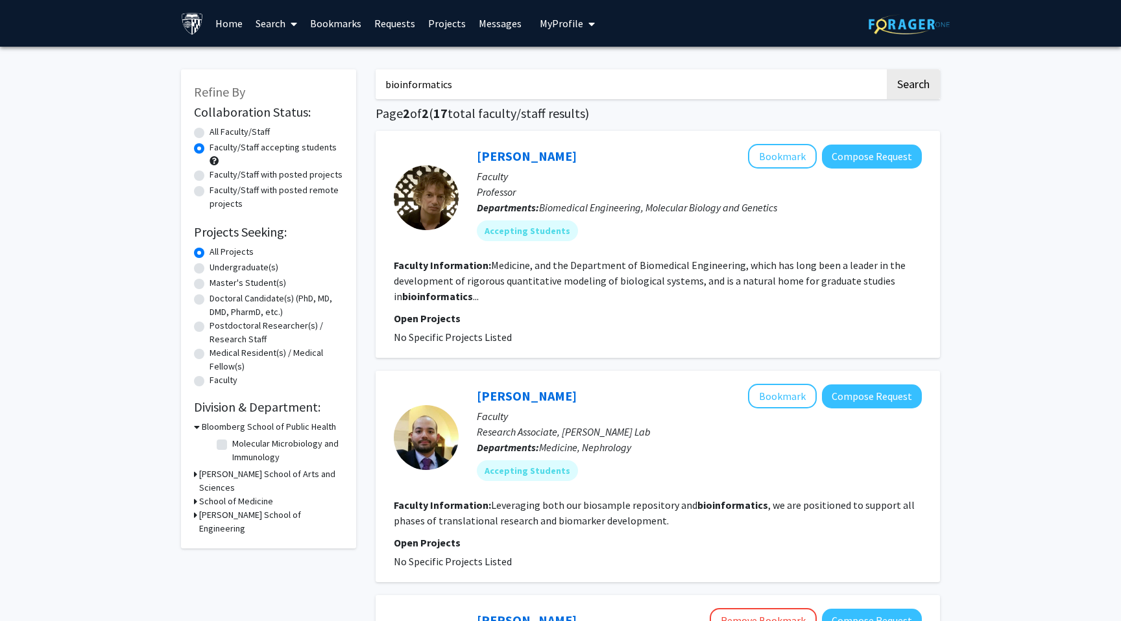
click at [570, 26] on span "My Profile" at bounding box center [561, 23] width 43 height 13
click at [439, 25] on link "Projects" at bounding box center [447, 23] width 51 height 45
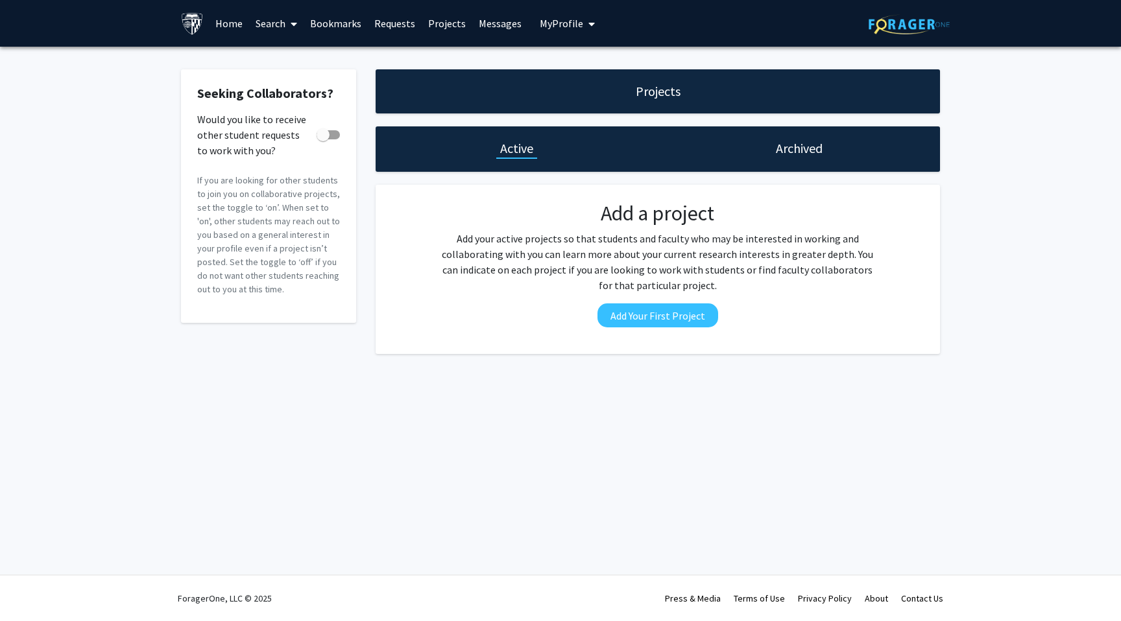
click at [383, 32] on link "Requests" at bounding box center [395, 23] width 54 height 45
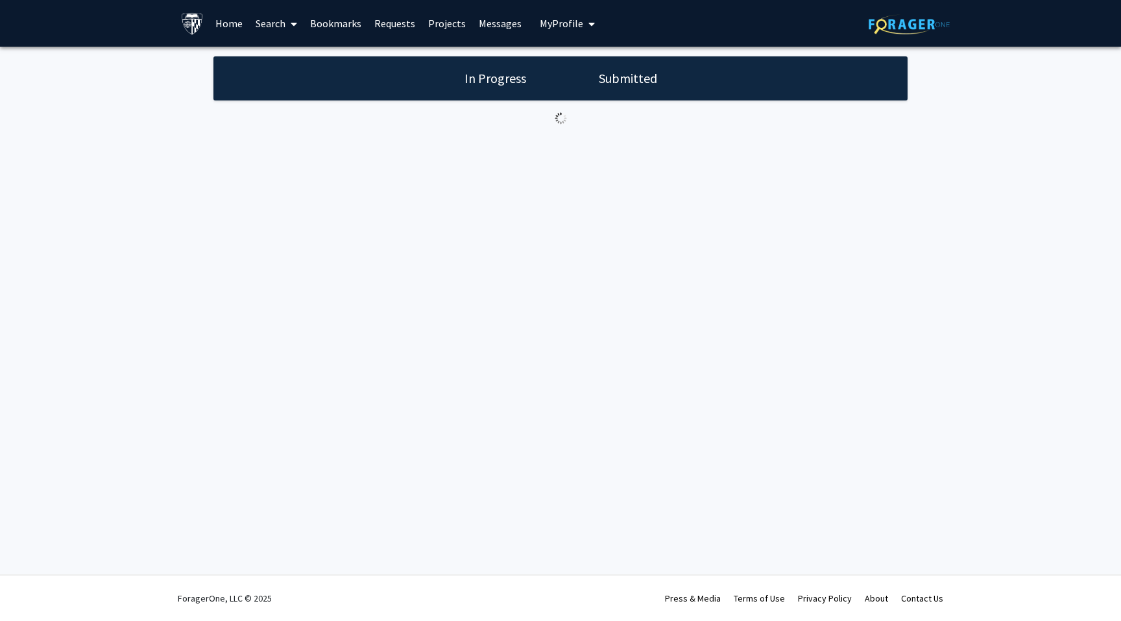
click at [331, 26] on link "Bookmarks" at bounding box center [336, 23] width 64 height 45
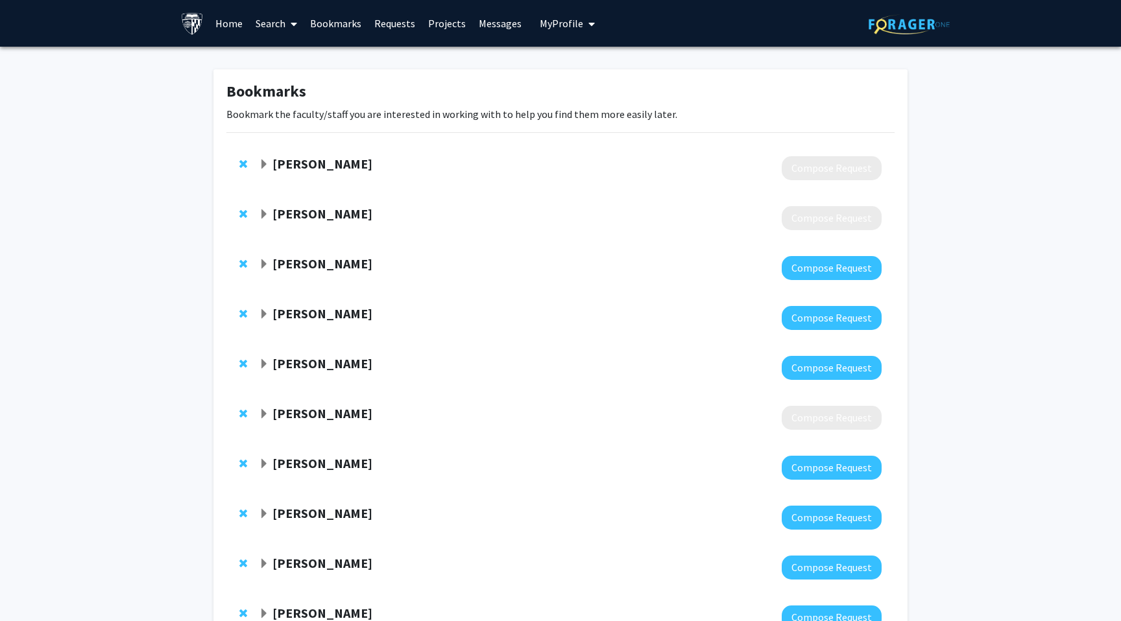
click at [319, 18] on link "Bookmarks" at bounding box center [336, 23] width 64 height 45
click at [322, 25] on link "Bookmarks" at bounding box center [336, 23] width 64 height 45
click at [383, 23] on link "Requests" at bounding box center [395, 23] width 54 height 45
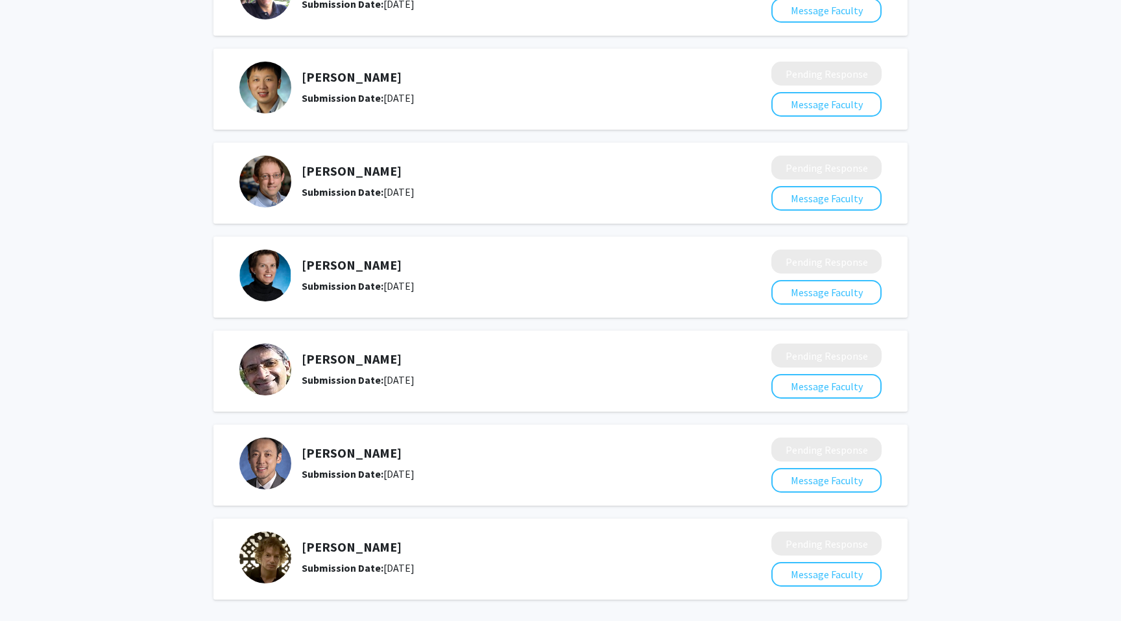
scroll to position [307, 0]
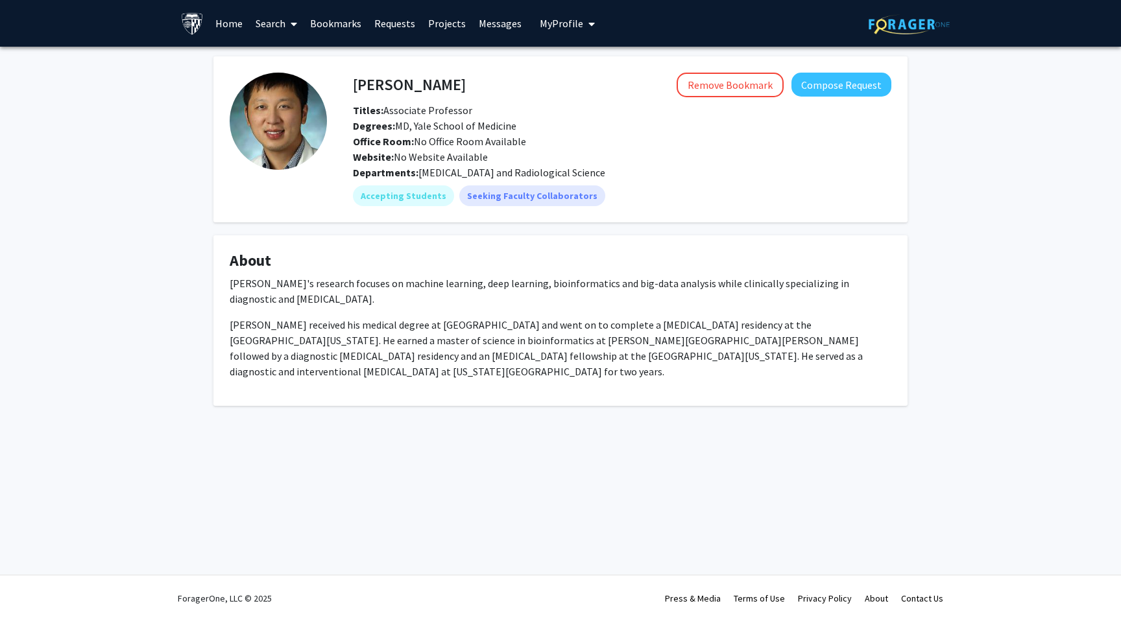
click at [395, 25] on link "Requests" at bounding box center [395, 23] width 54 height 45
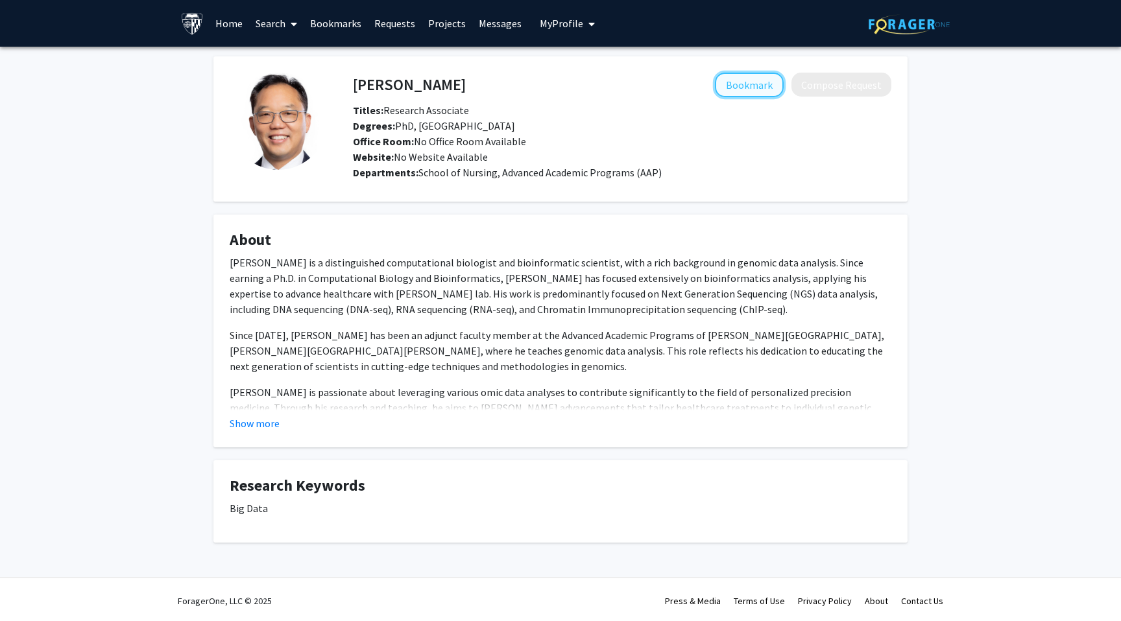
click at [760, 86] on button "Bookmark" at bounding box center [749, 85] width 69 height 25
click at [247, 423] on button "Show more" at bounding box center [255, 424] width 50 height 16
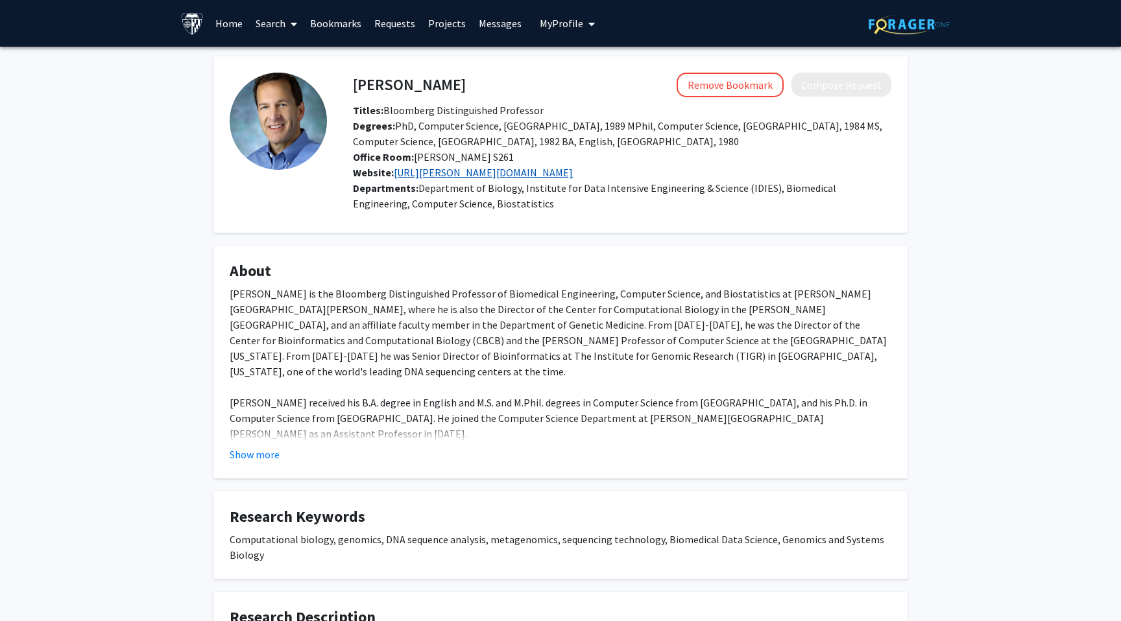
click at [407, 169] on link "[URL][PERSON_NAME][DOMAIN_NAME]" at bounding box center [483, 172] width 179 height 13
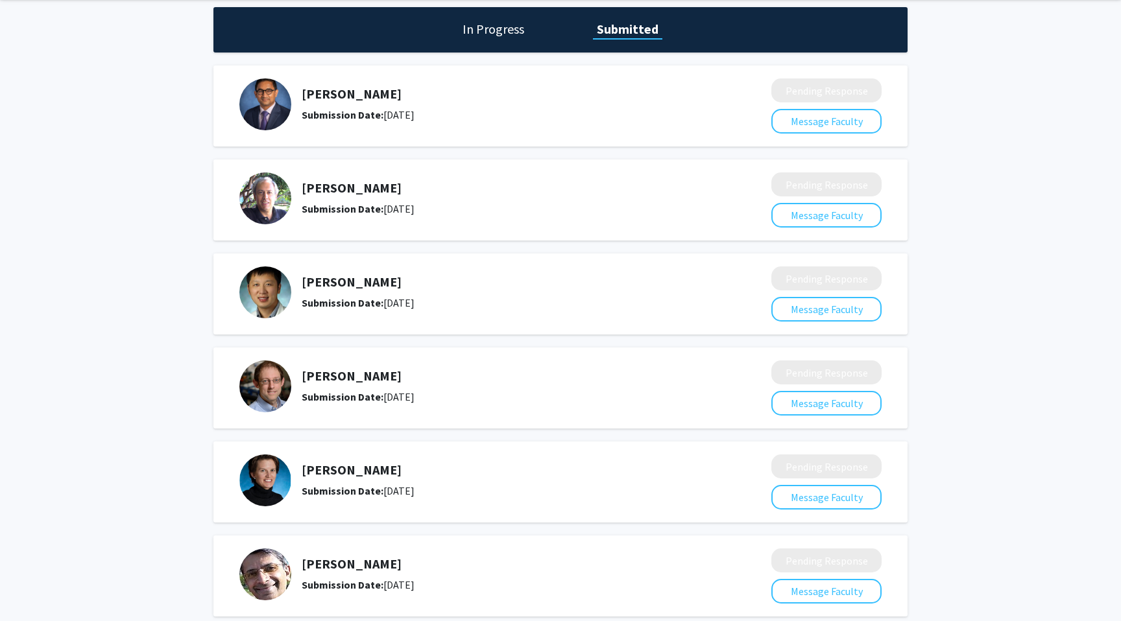
scroll to position [95, 0]
